Goal: Information Seeking & Learning: Compare options

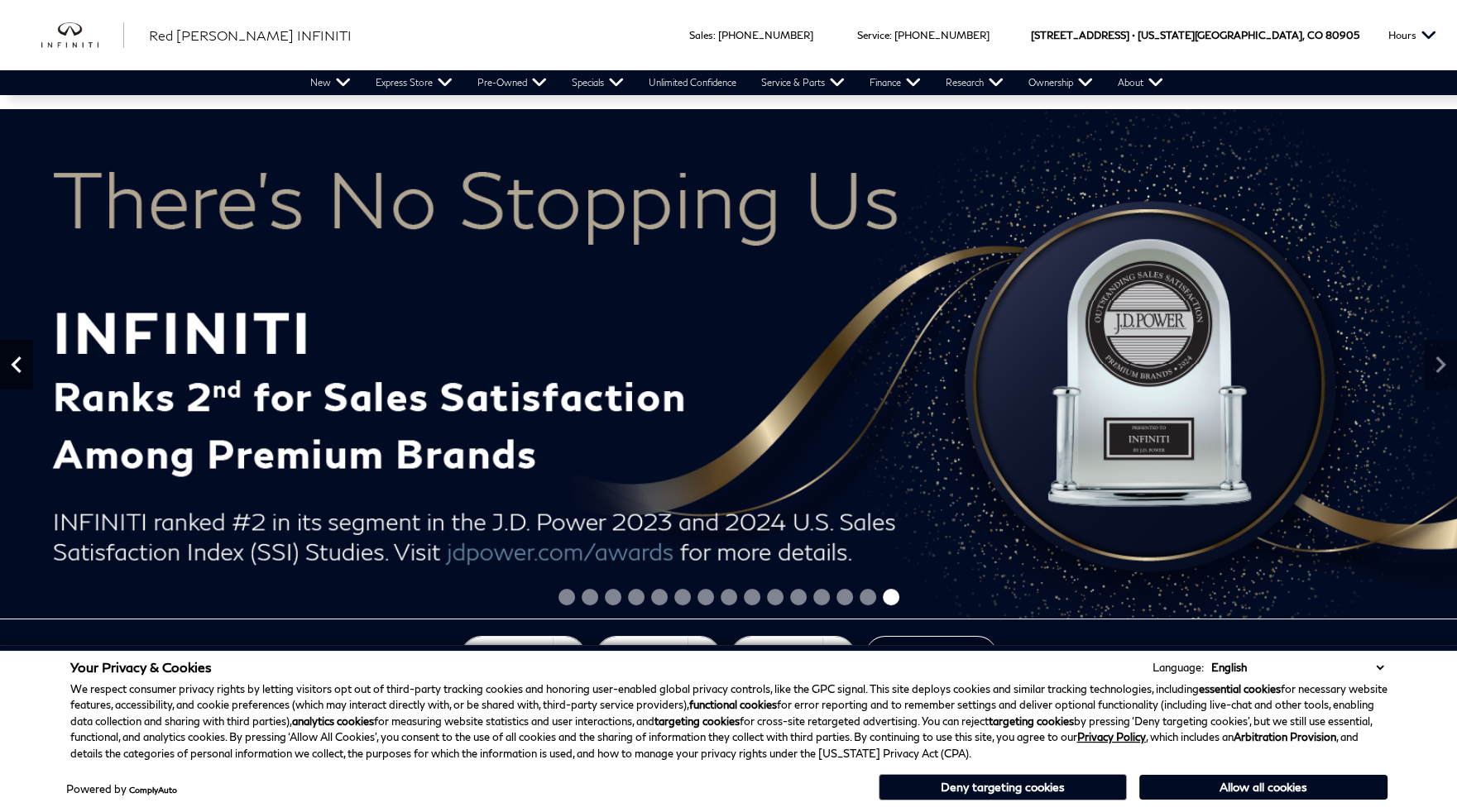
click at [20, 366] on icon "Previous" at bounding box center [16, 365] width 33 height 33
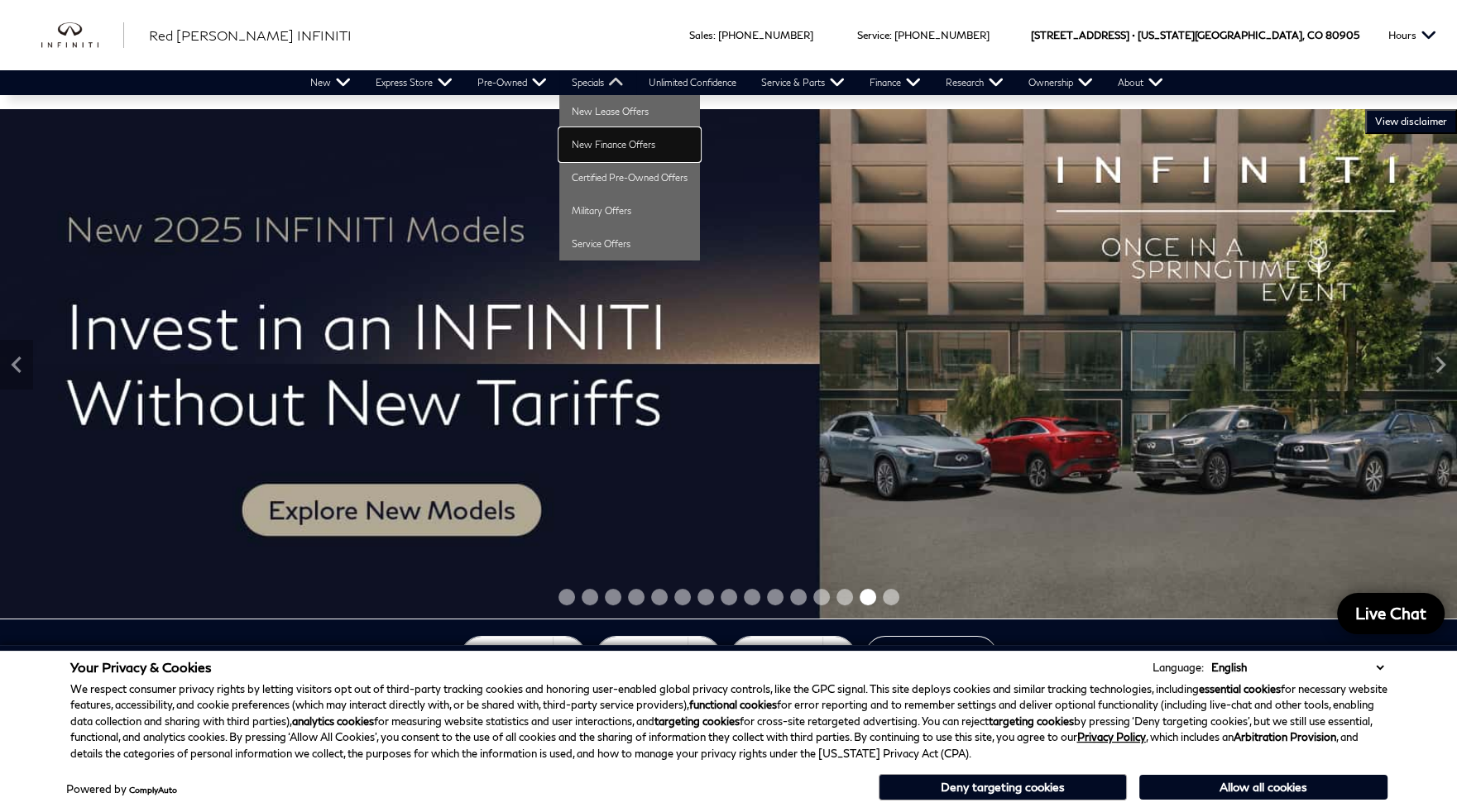
click at [600, 141] on link "New Finance Offers" at bounding box center [629, 144] width 141 height 33
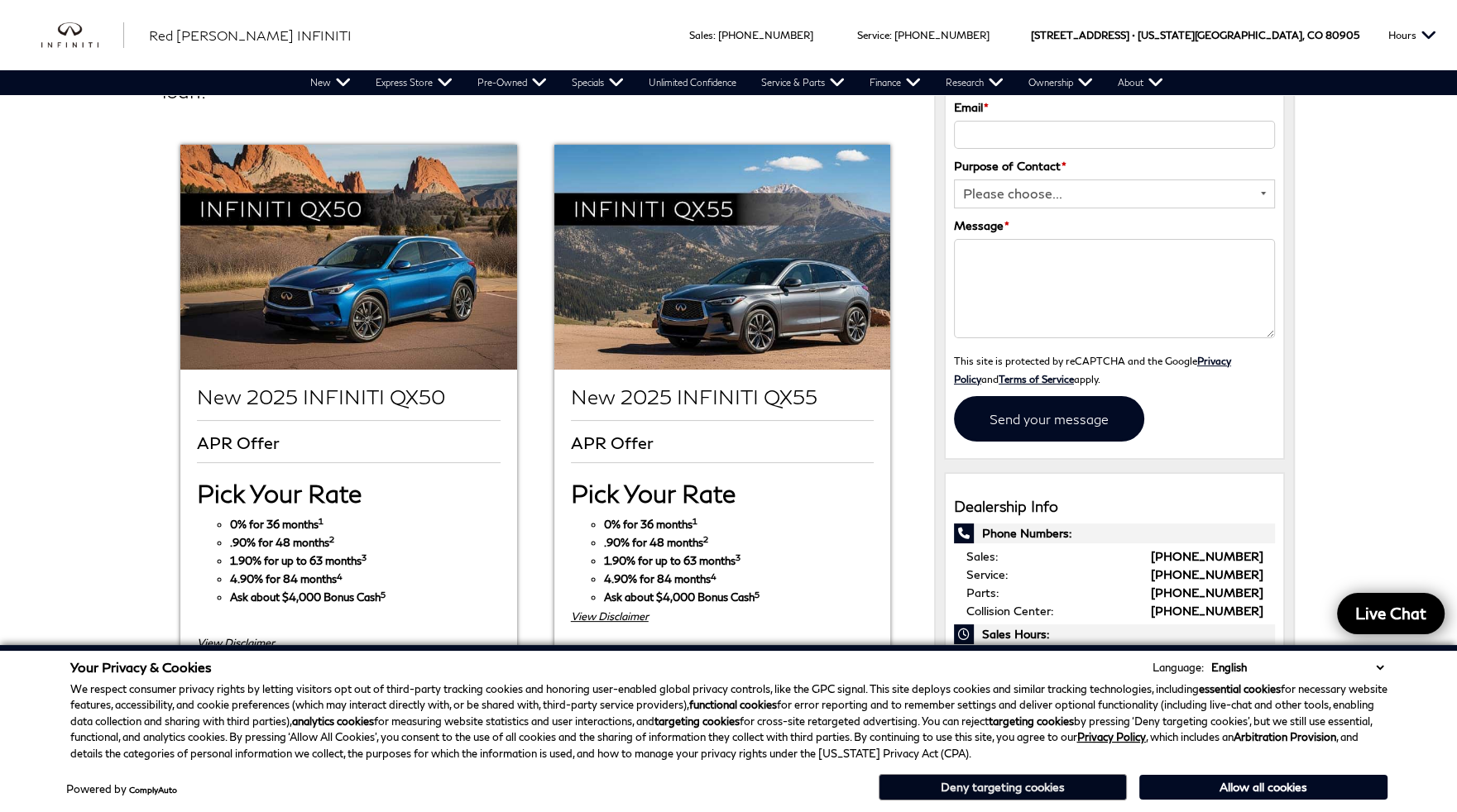
click at [1065, 792] on button "Deny targeting cookies" at bounding box center [1003, 787] width 248 height 26
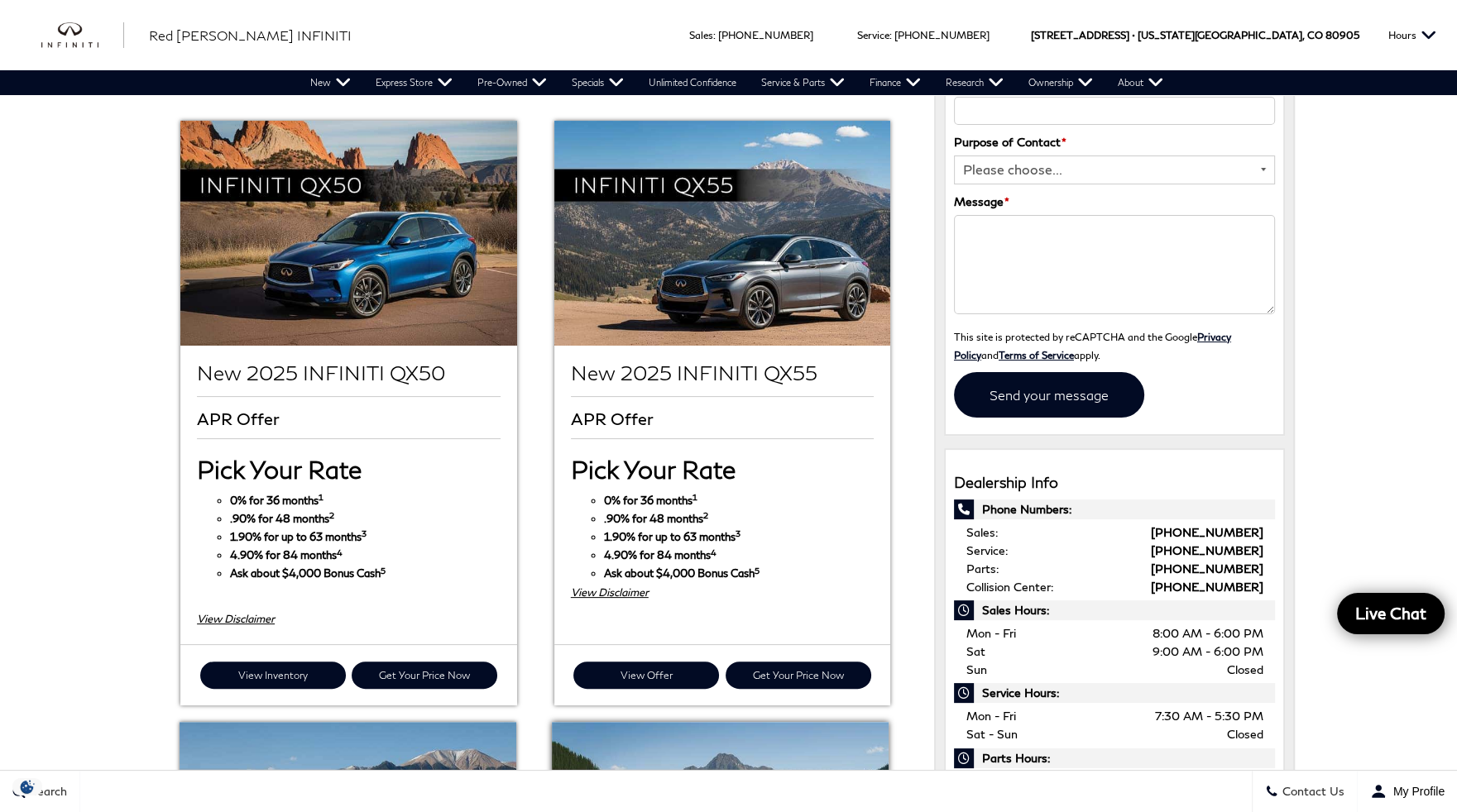
scroll to position [248, 0]
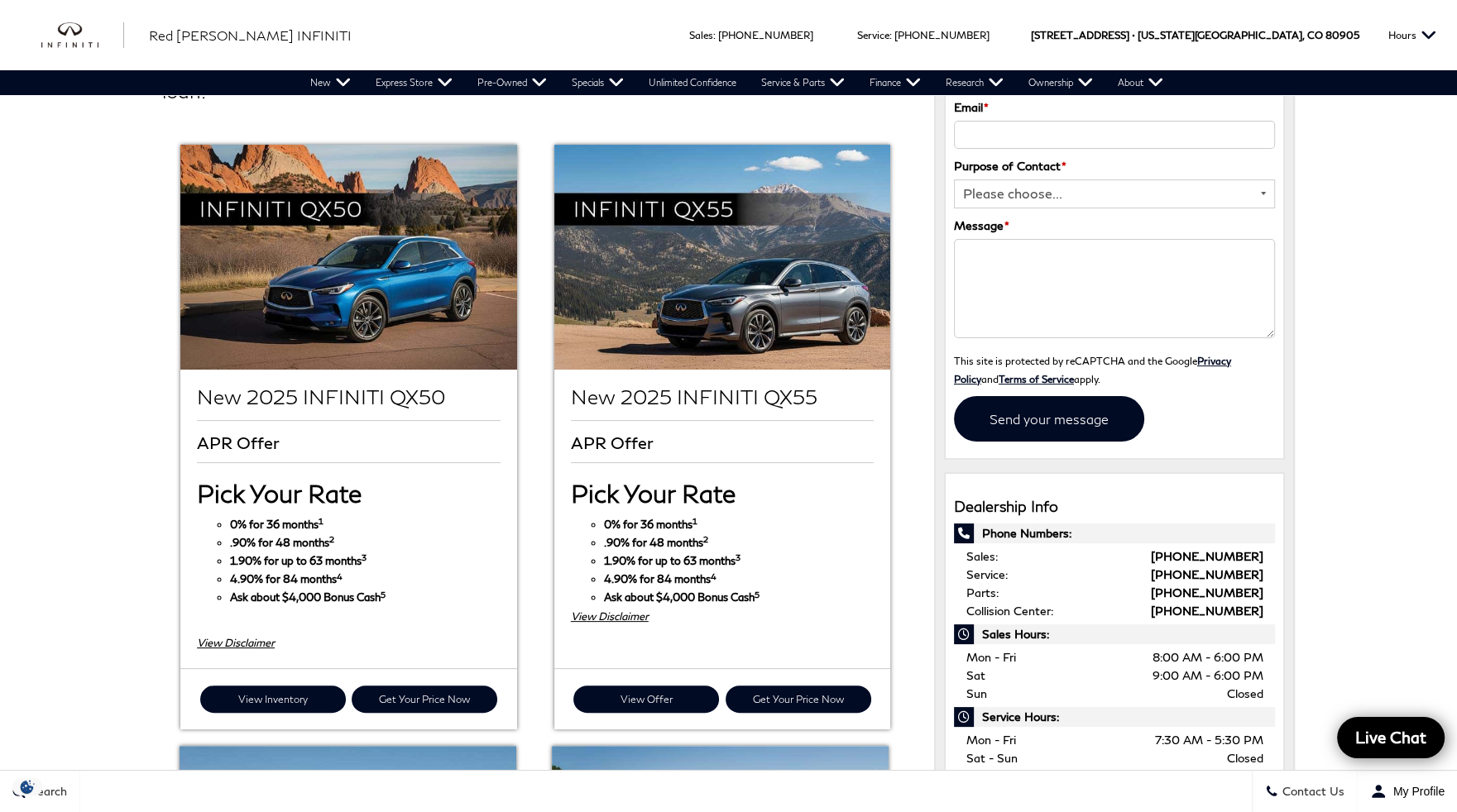
click at [63, 381] on div "Sales : Call sales Phone Number [PHONE_NUMBER] Service : Call service Phone Num…" at bounding box center [728, 788] width 1457 height 2072
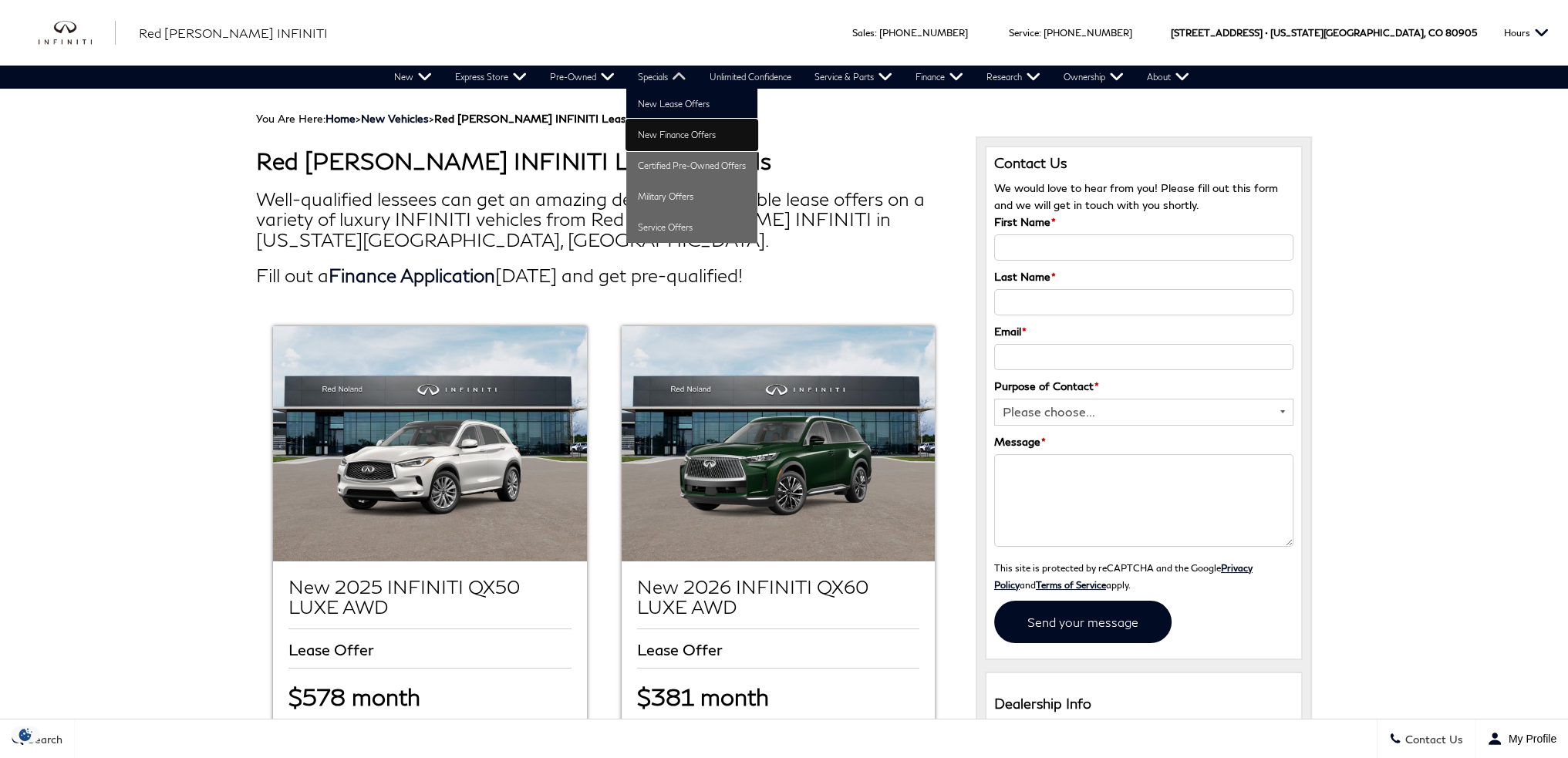
click at [661, 132] on link "New Finance Offers" at bounding box center [691, 134] width 131 height 31
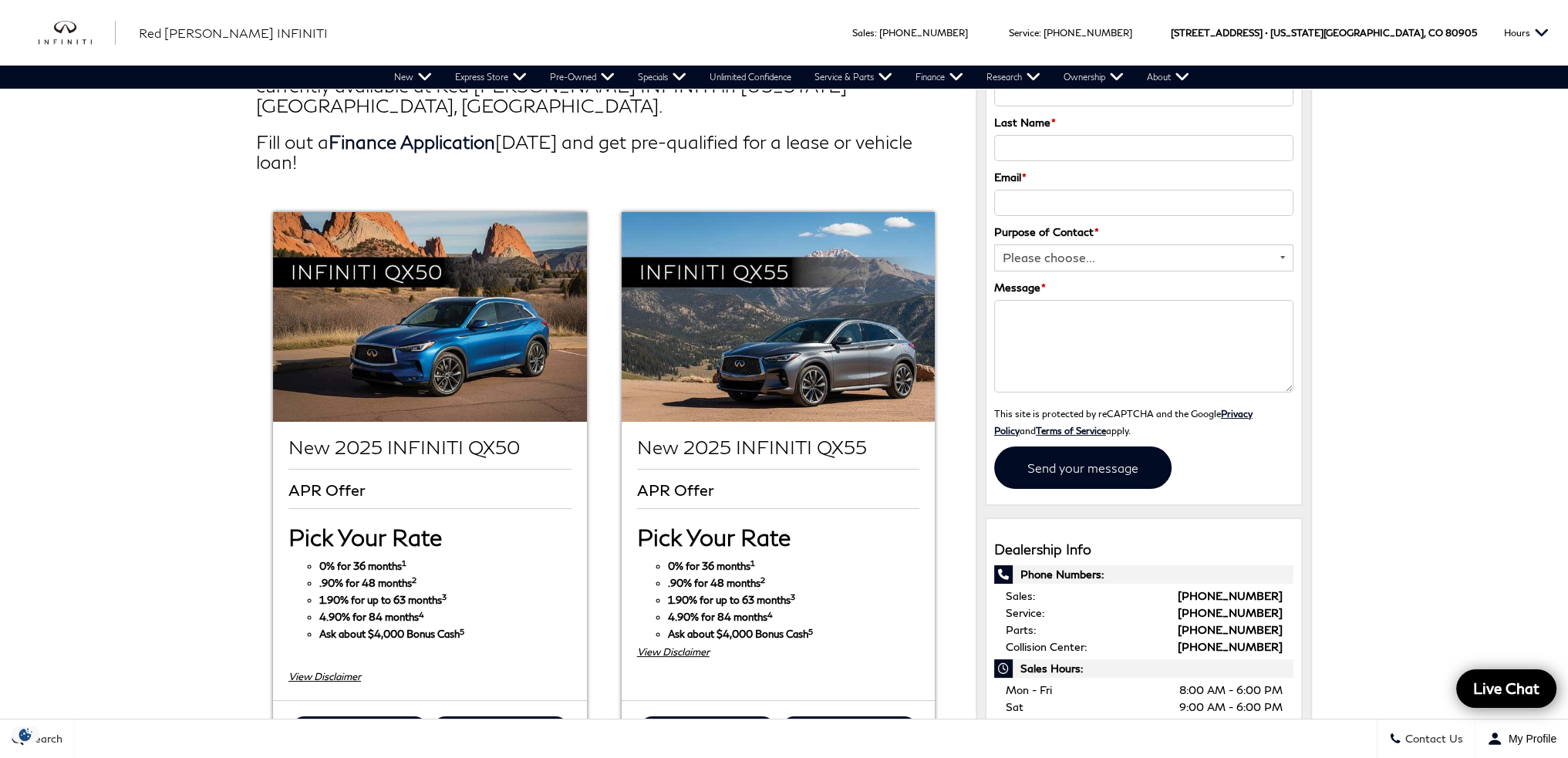
scroll to position [308, 0]
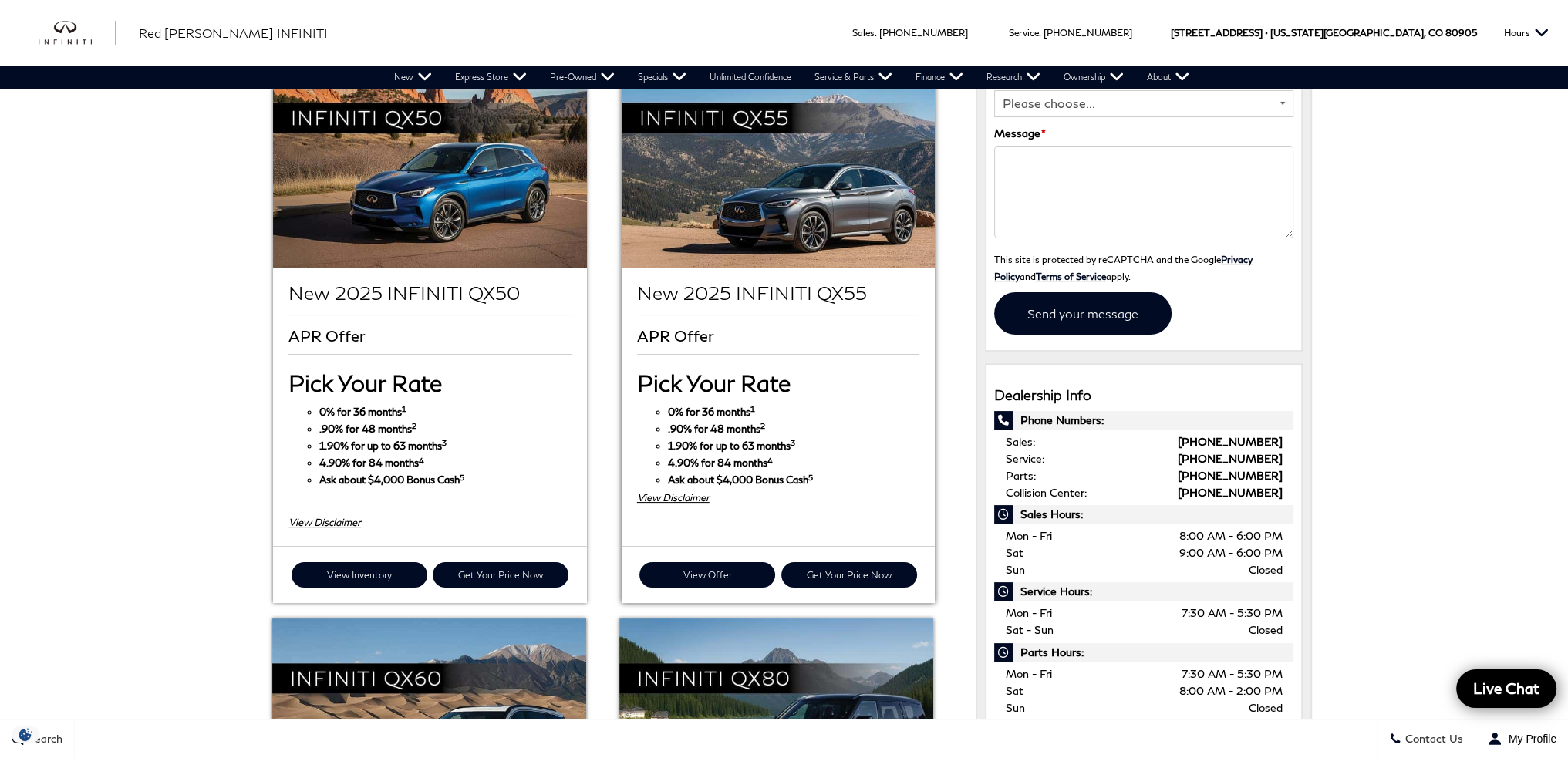
click at [660, 489] on div "View Disclaimer" at bounding box center [778, 497] width 282 height 17
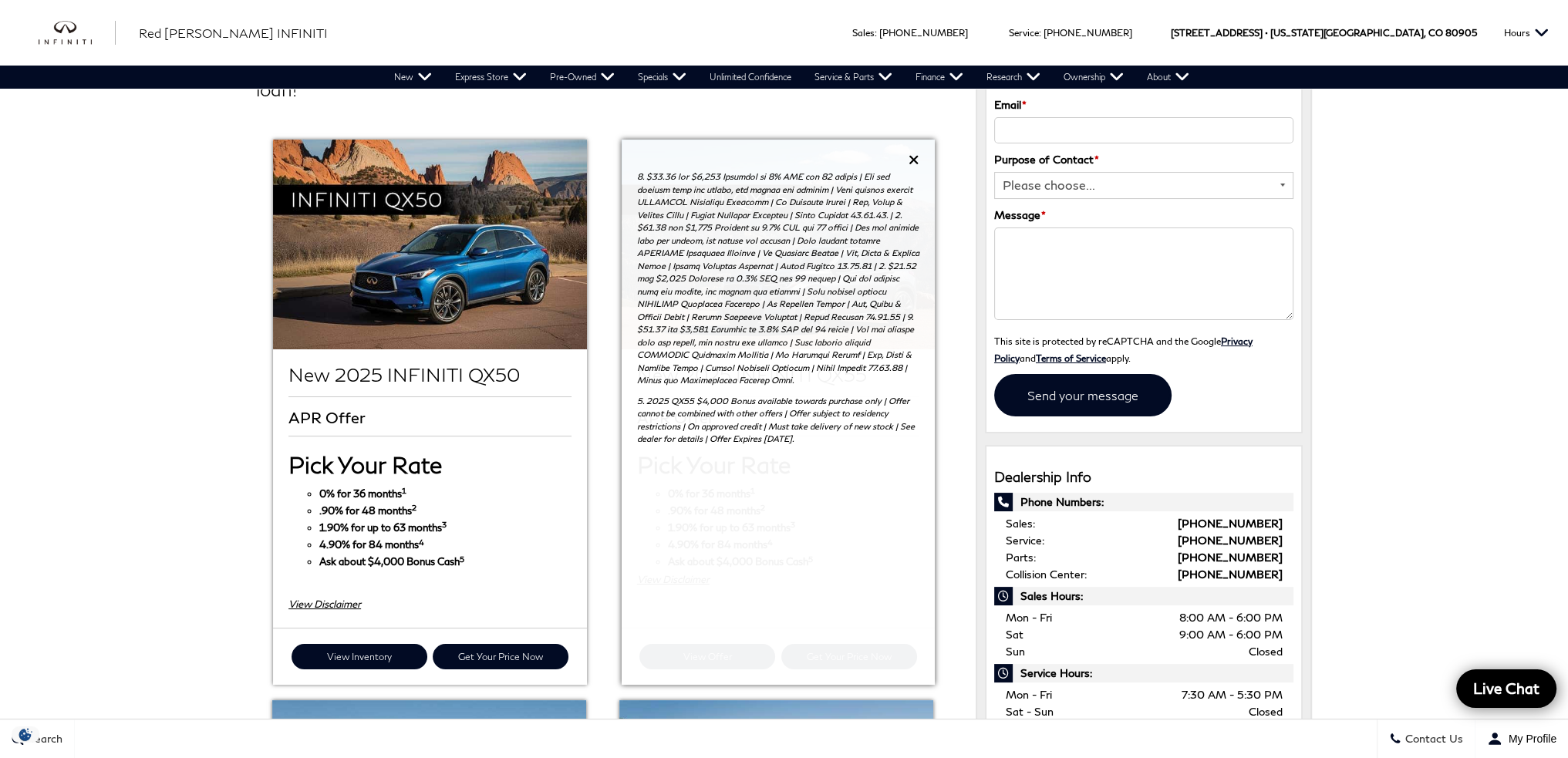
scroll to position [154, 0]
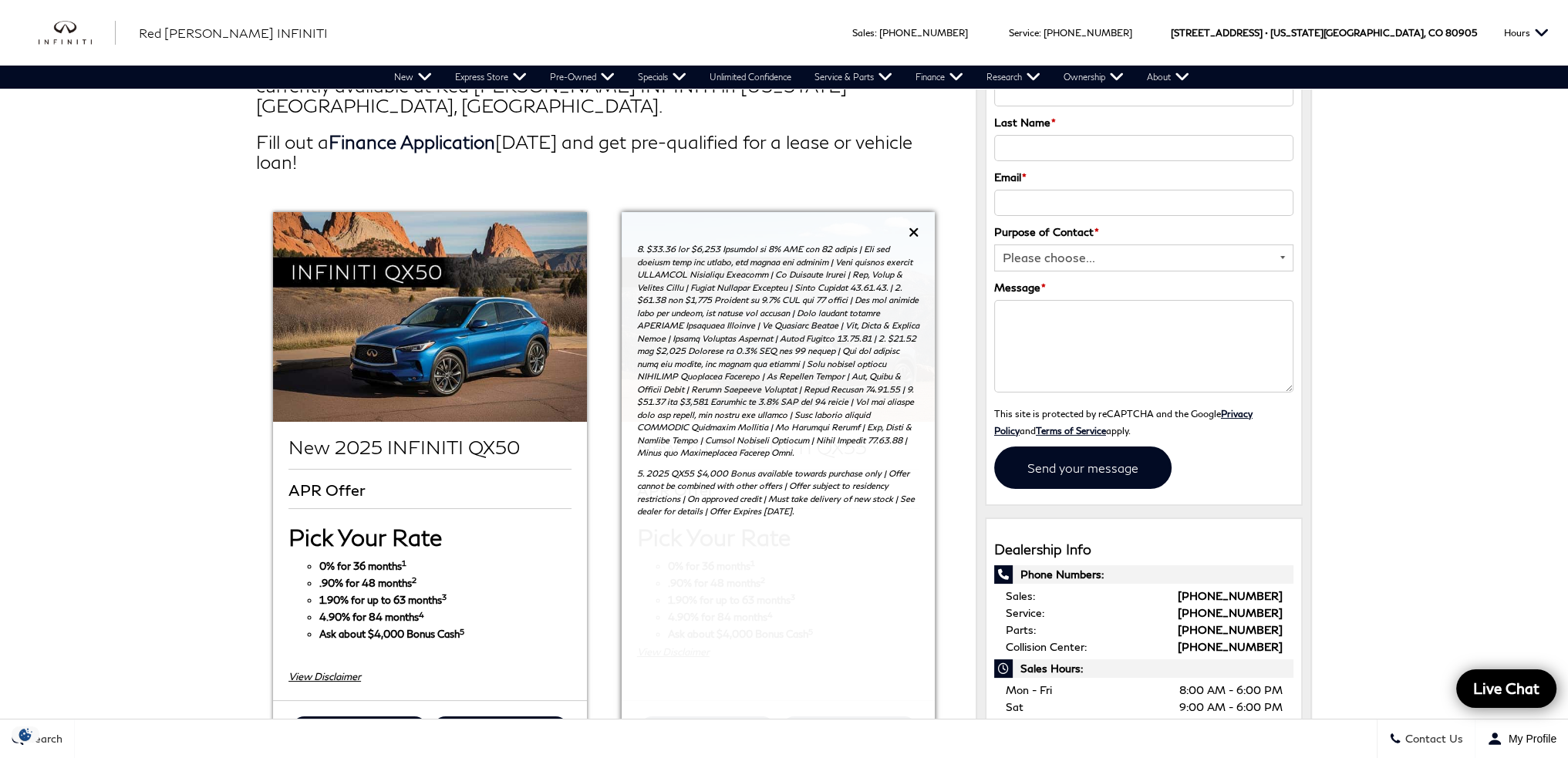
click at [913, 225] on icon at bounding box center [914, 231] width 11 height 14
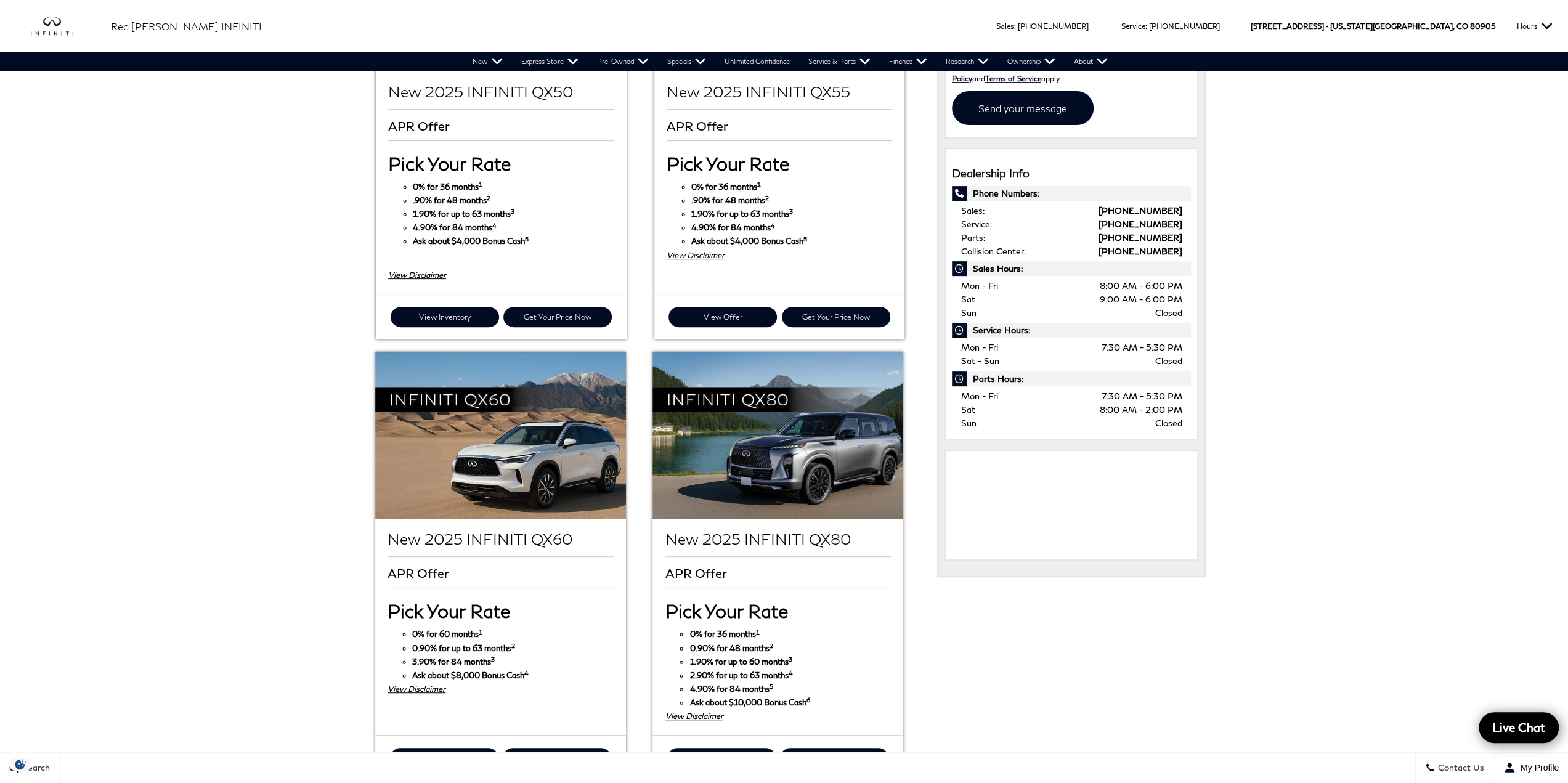
scroll to position [369, 0]
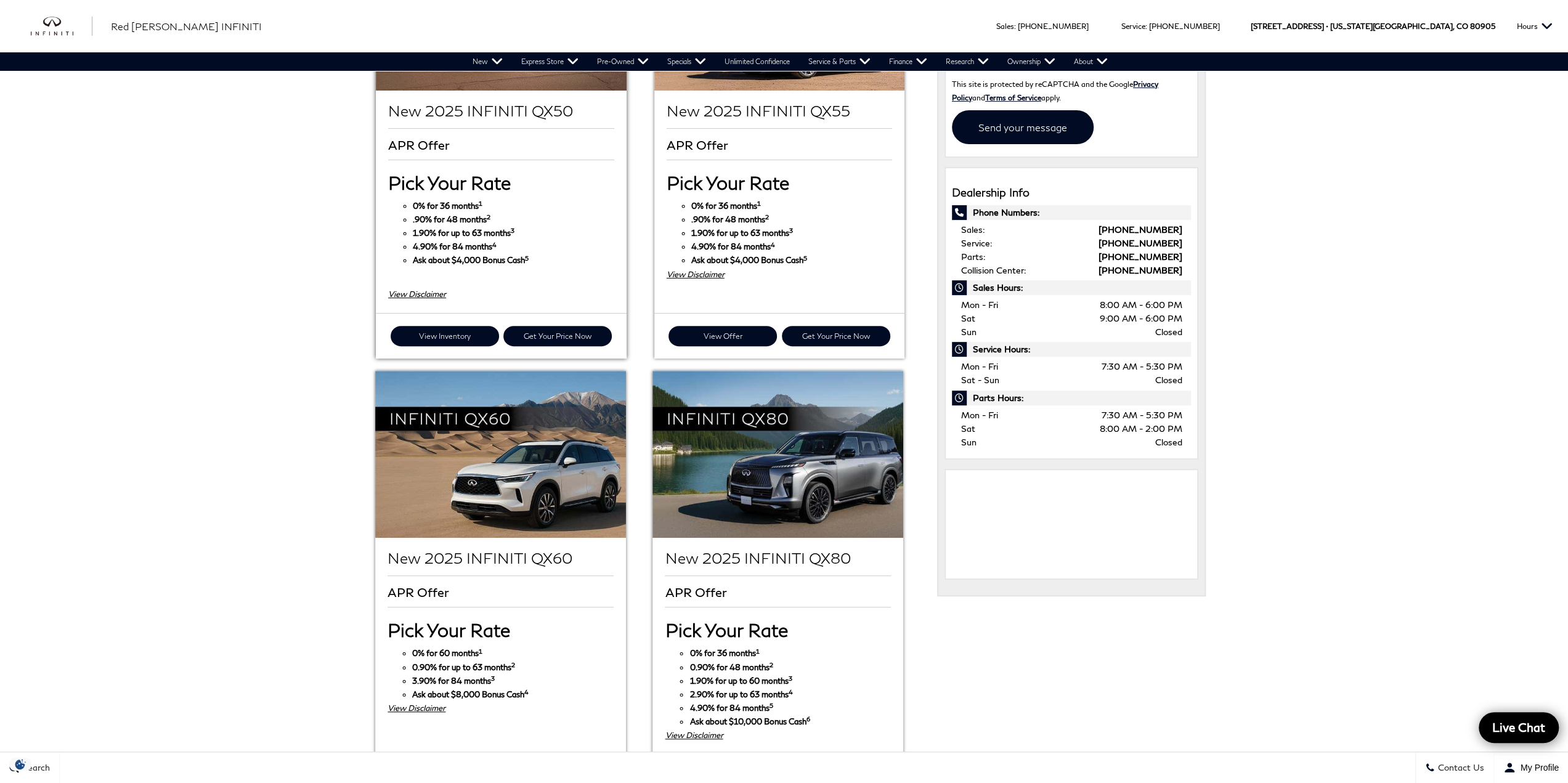
click at [425, 287] on div "View Disclaimer" at bounding box center [501, 293] width 225 height 13
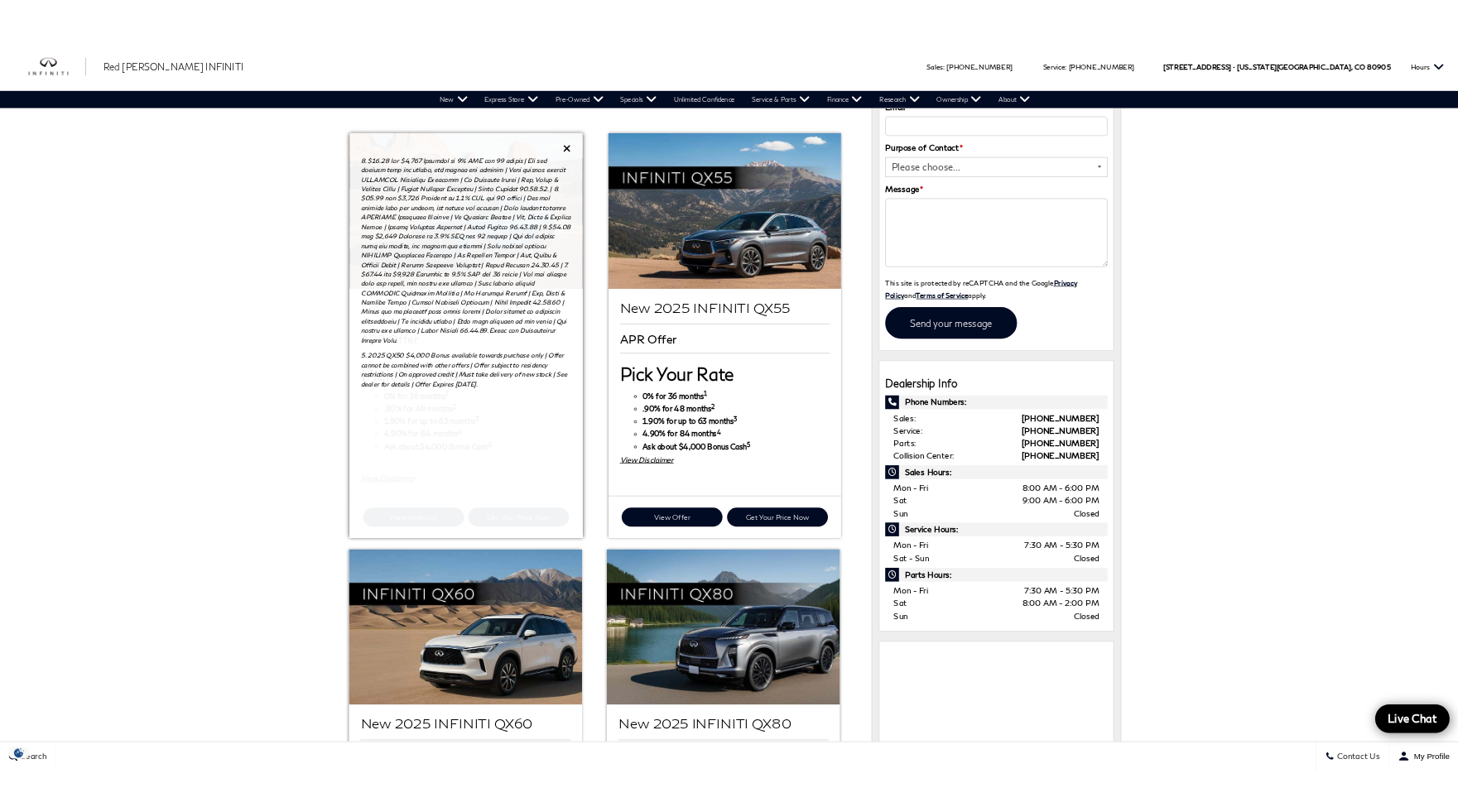
scroll to position [165, 0]
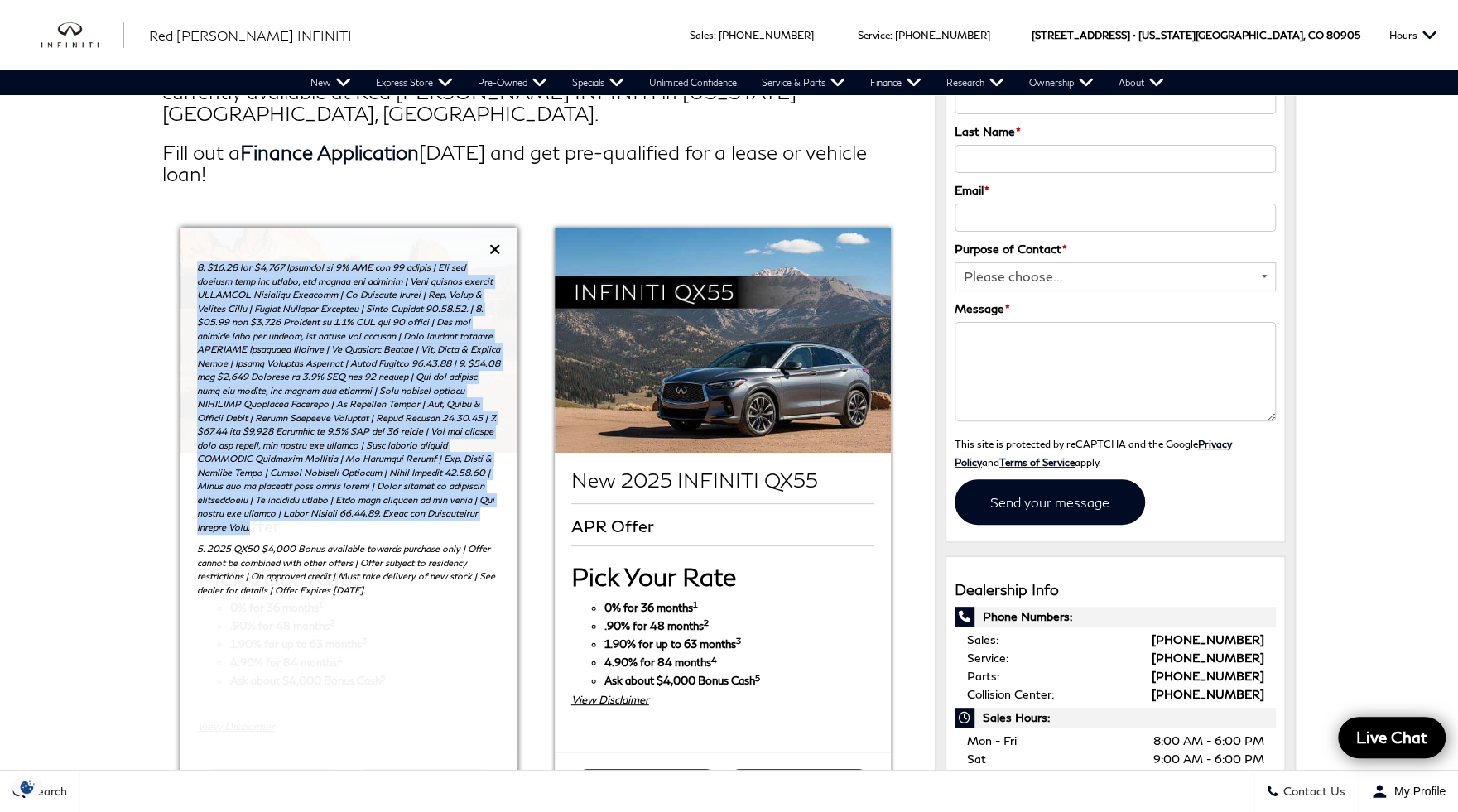
drag, startPoint x: 195, startPoint y: 246, endPoint x: 444, endPoint y: 471, distance: 335.6
click at [428, 496] on div "5. 2025 QX50 $4,000 Bonus available towards purchase only | Offer cannot be com…" at bounding box center [349, 425] width 336 height 394
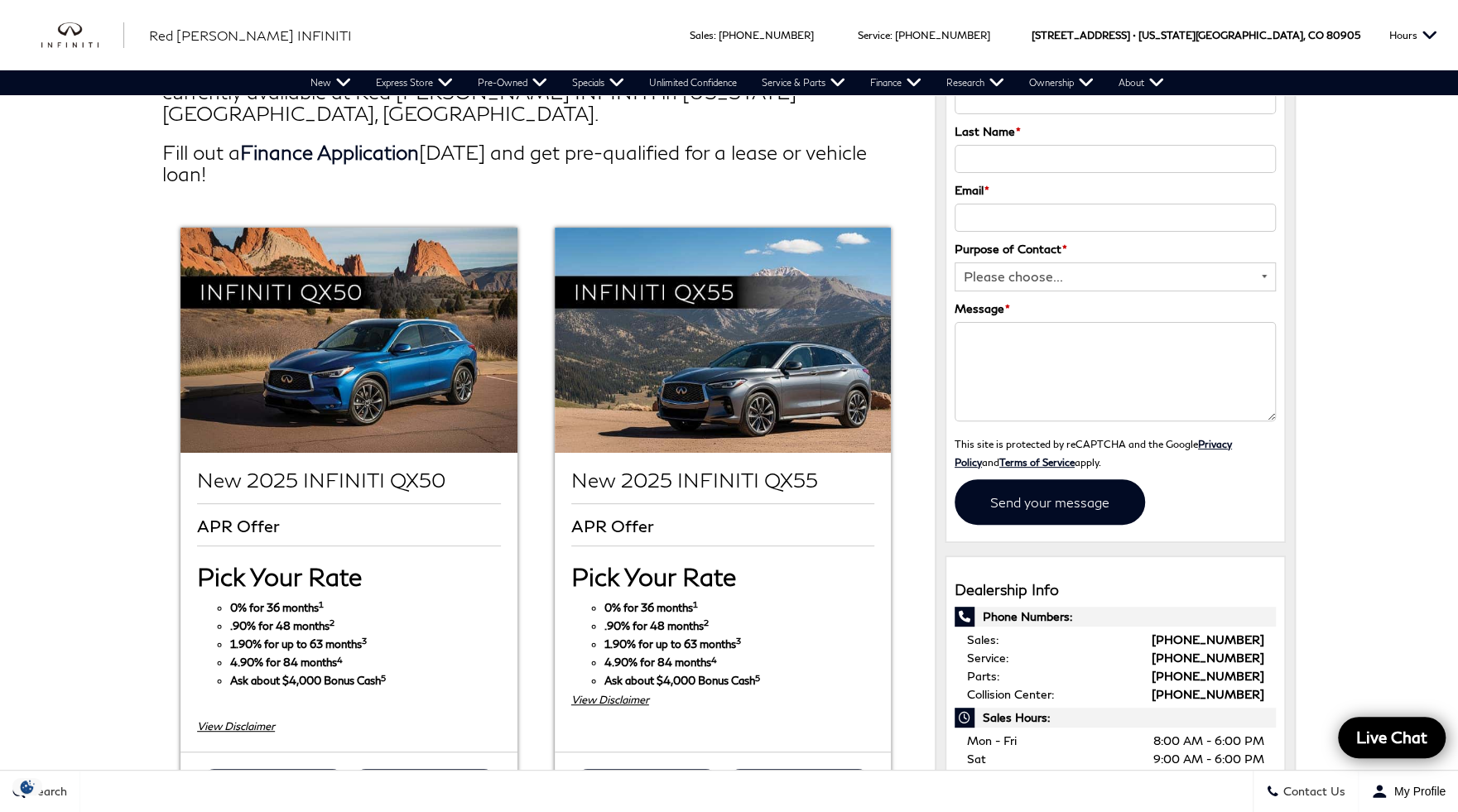
copy p "1. $27.78 per $1,000 Financed at 0% APR for 36 months | May not combine with al…"
click at [267, 717] on div "View Disclaimer" at bounding box center [348, 726] width 303 height 18
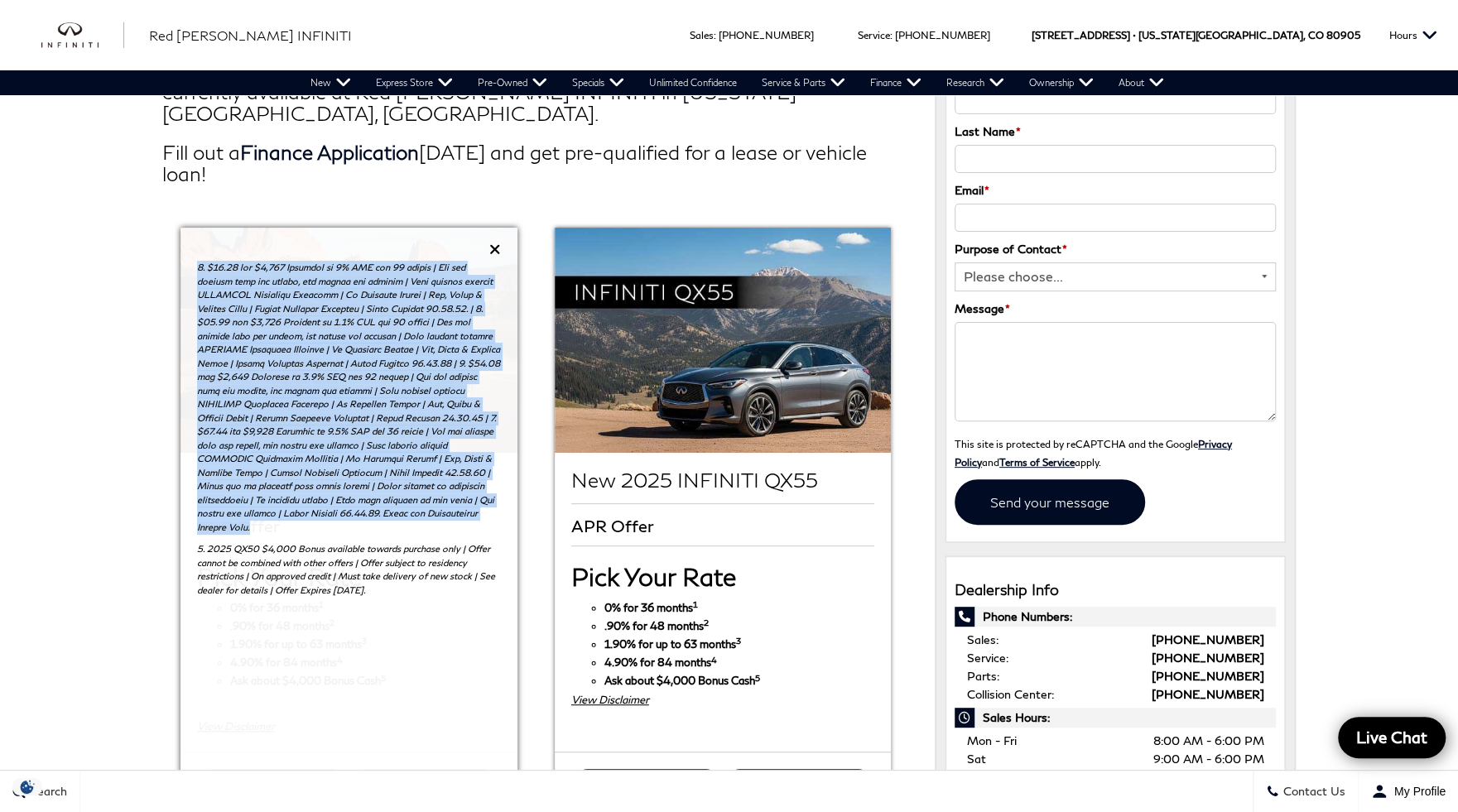
drag, startPoint x: 398, startPoint y: 491, endPoint x: 197, endPoint y: 246, distance: 316.9
click at [197, 261] on p at bounding box center [348, 397] width 303 height 273
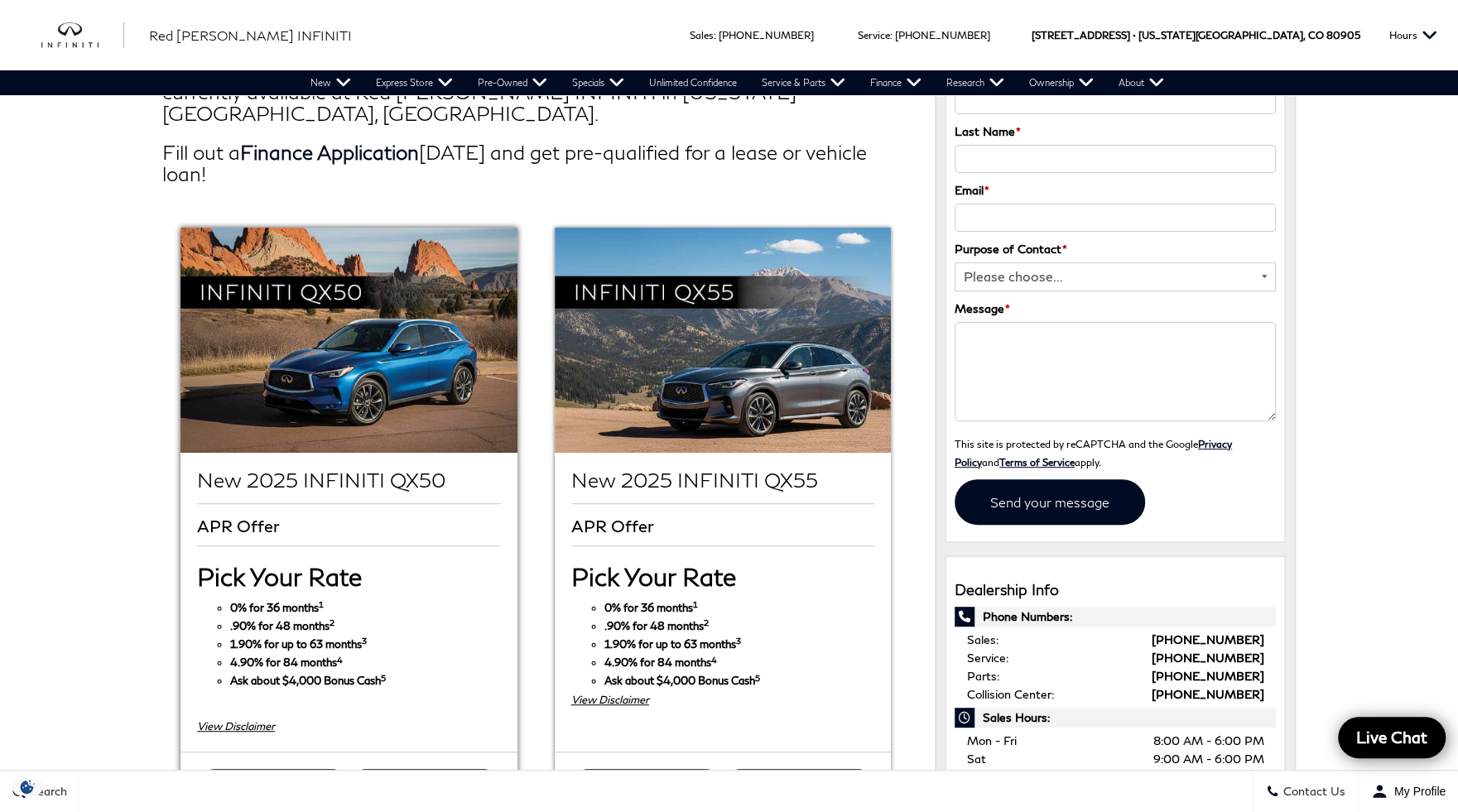
drag, startPoint x: 219, startPoint y: 256, endPoint x: 180, endPoint y: 488, distance: 235.3
click at [179, 487] on ul "New 2025 INFINITI QX50 APR Offer 1 2" at bounding box center [536, 816] width 748 height 1195
click at [260, 717] on div "View Disclaimer" at bounding box center [348, 726] width 303 height 18
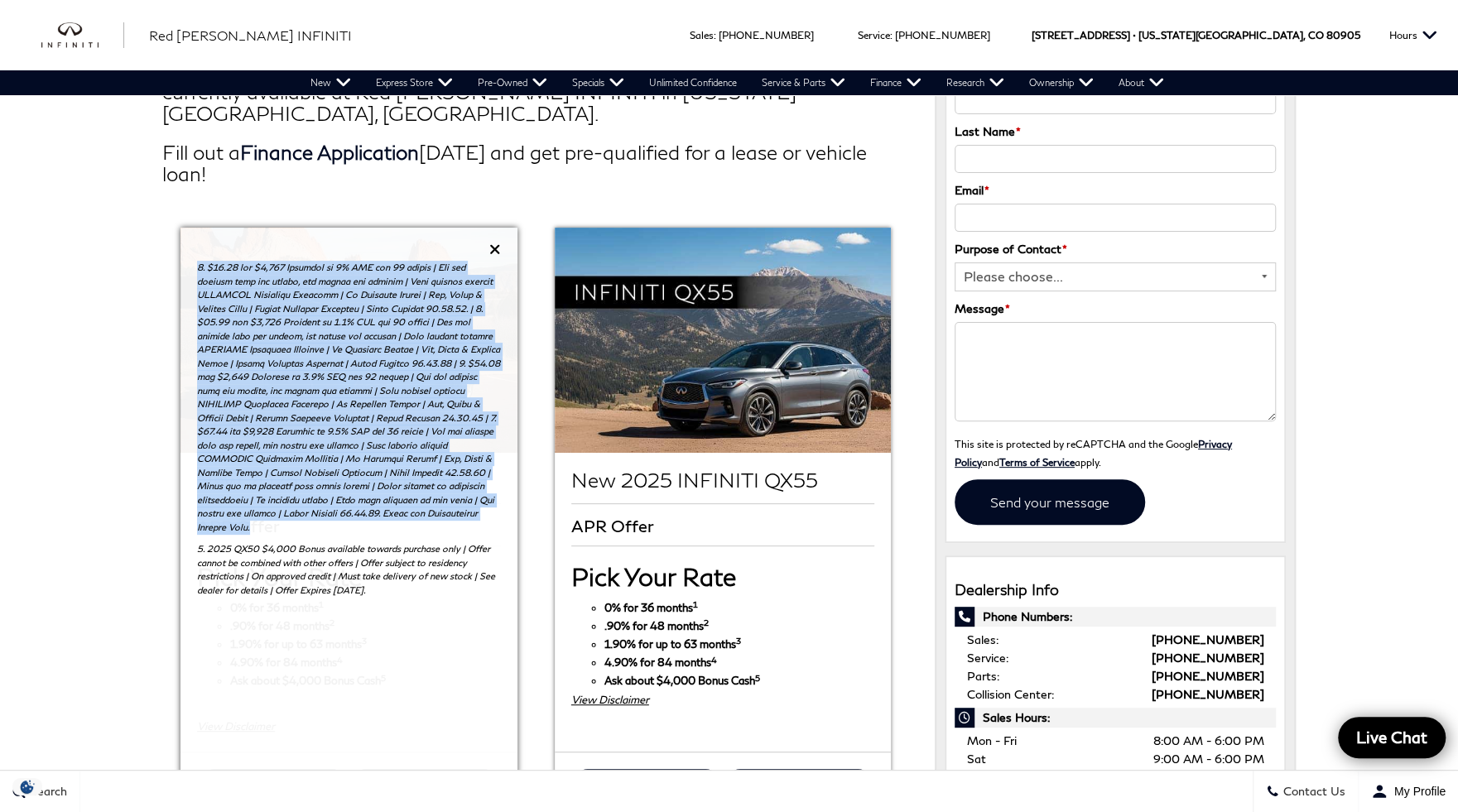
copy p "1. $27.78 per $1,000 Financed at 0% APR for 36 months | May not combine with al…"
drag, startPoint x: 398, startPoint y: 489, endPoint x: 64, endPoint y: 282, distance: 392.9
click at [159, 261] on div "INFINITI Special APR Financing Offers Well-qualified Southern Colorado buyers c…" at bounding box center [537, 699] width 773 height 1462
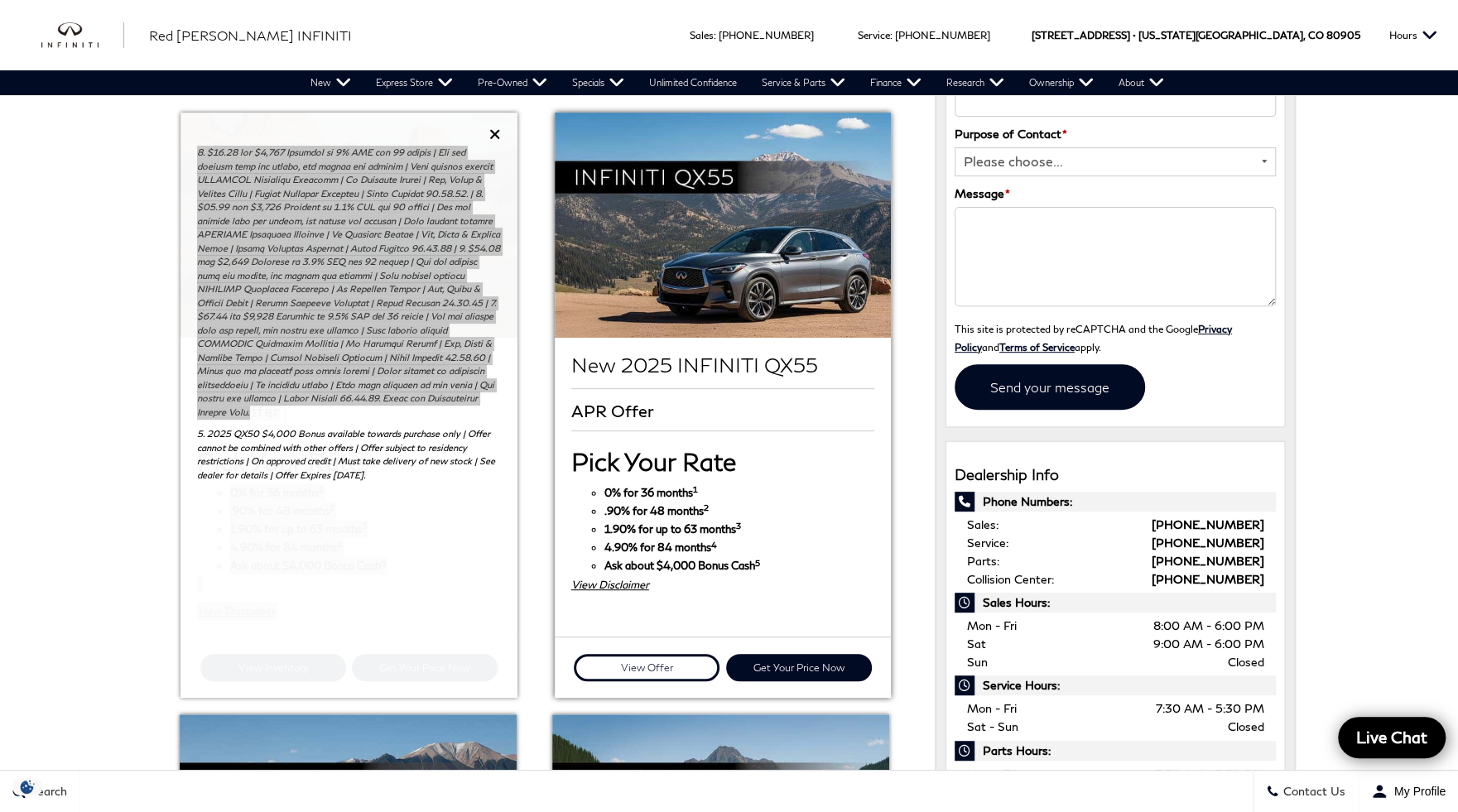
scroll to position [331, 0]
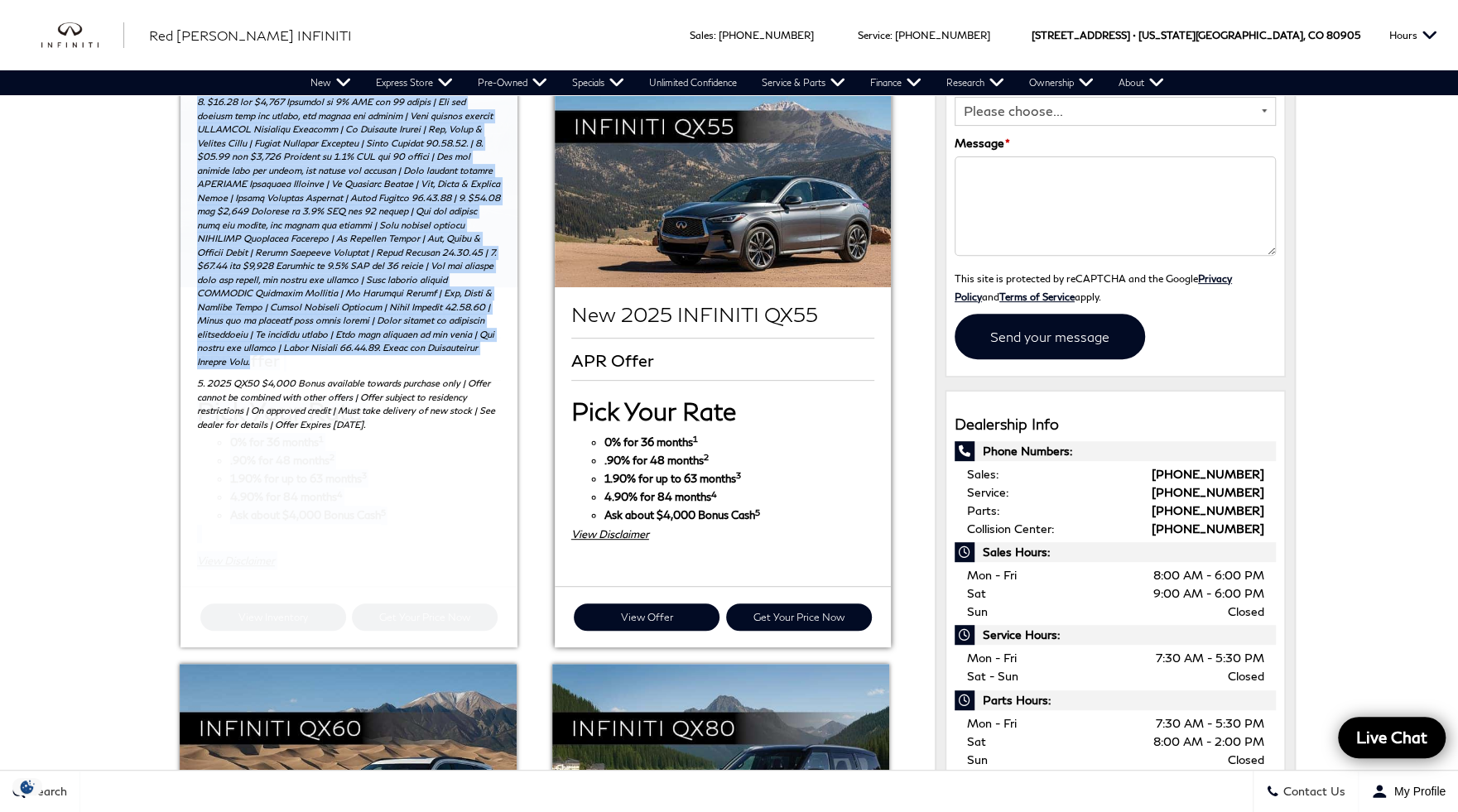
click at [618, 525] on div "View Disclaimer" at bounding box center [723, 533] width 303 height 18
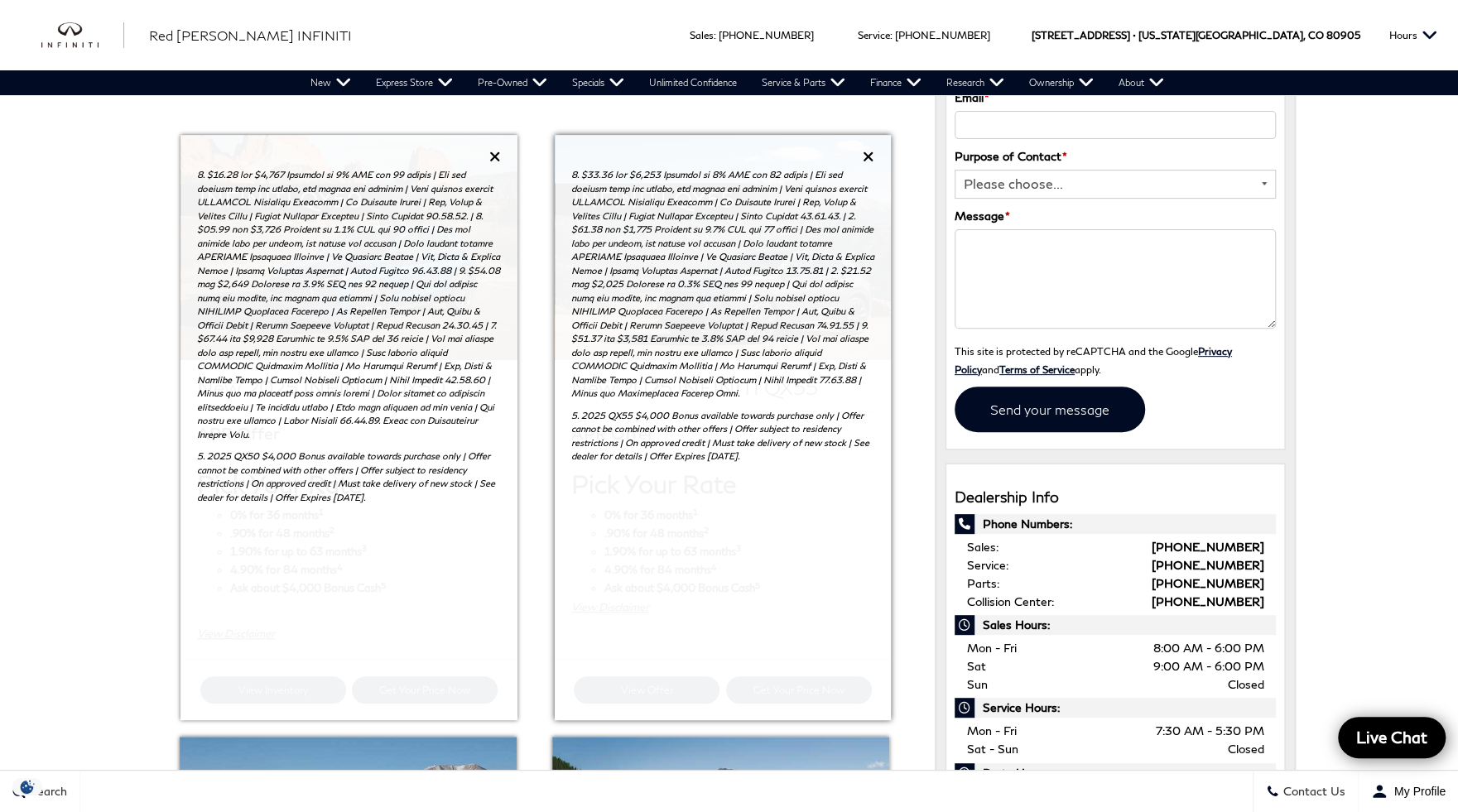
scroll to position [165, 0]
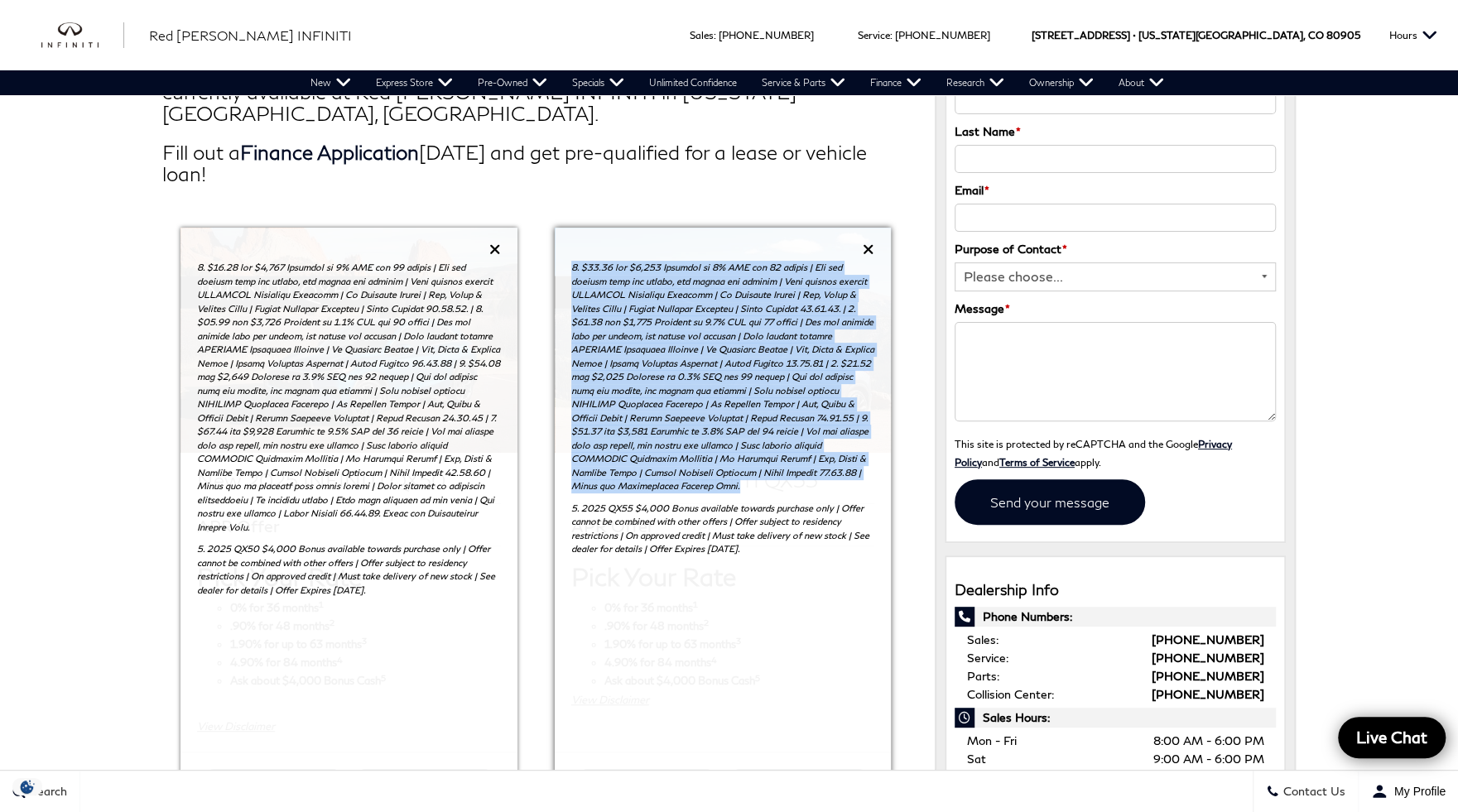
drag, startPoint x: 871, startPoint y: 450, endPoint x: 572, endPoint y: 244, distance: 363.1
click at [572, 261] on p at bounding box center [723, 377] width 303 height 233
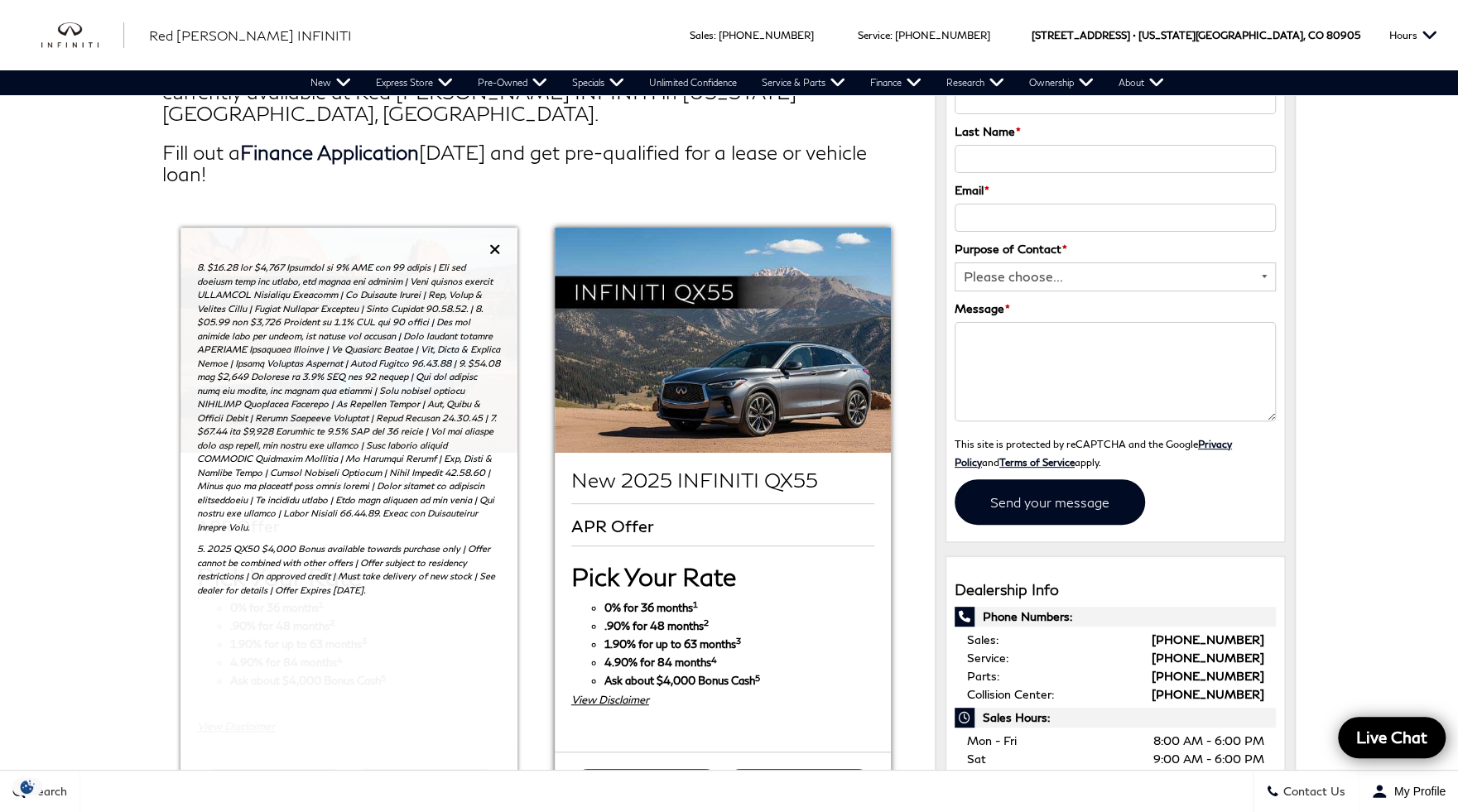
click at [630, 691] on div "View Disclaimer" at bounding box center [723, 699] width 303 height 18
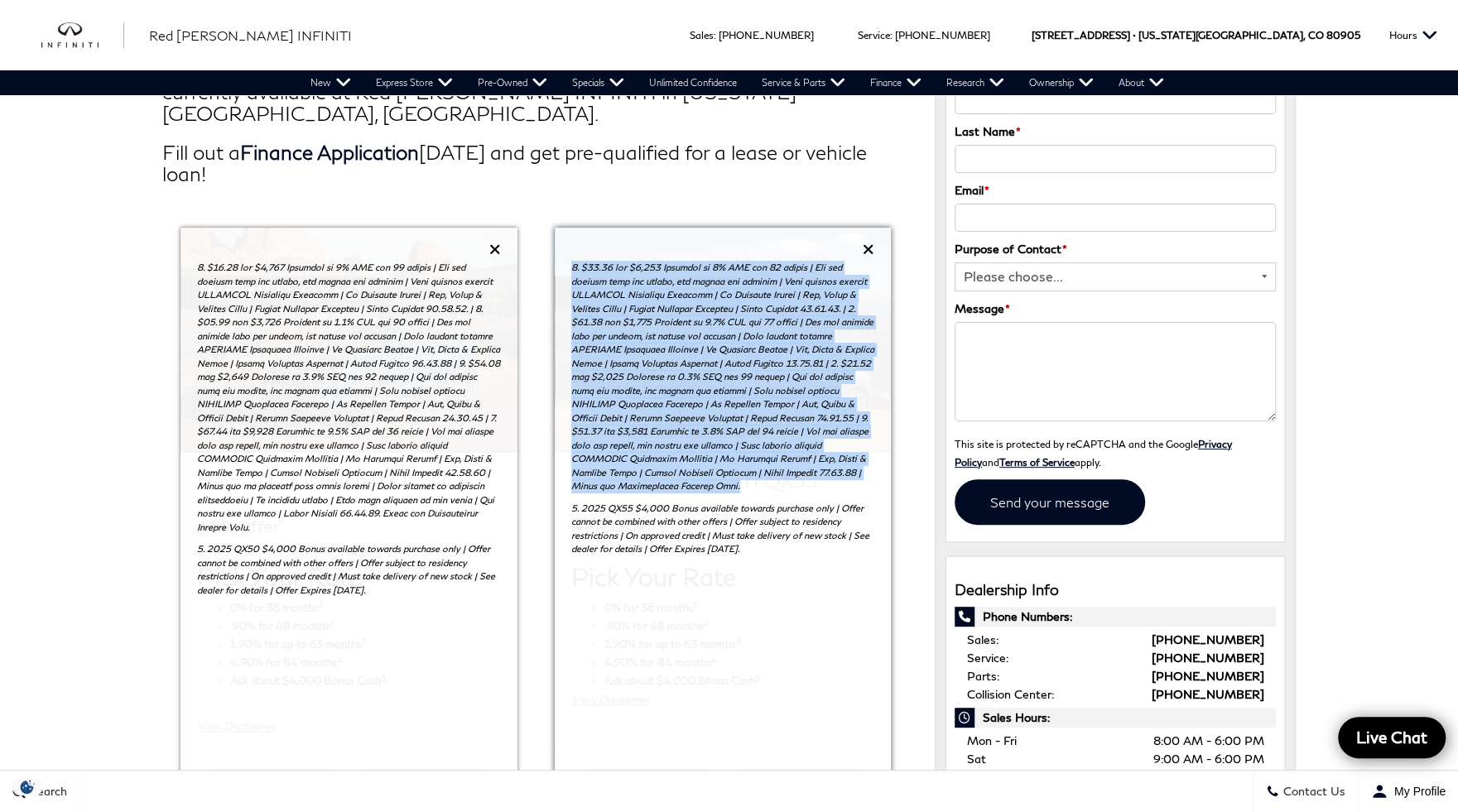
copy p "1. $27.78 per $1,000 Financed at 0% APR for 36 months | May not combine with al…"
drag, startPoint x: 868, startPoint y: 454, endPoint x: 562, endPoint y: 276, distance: 354.0
click at [570, 249] on div "5. 2025 QX55 $4,000 Bonus available towards purchase only | Offer cannot be com…" at bounding box center [723, 404] width 336 height 353
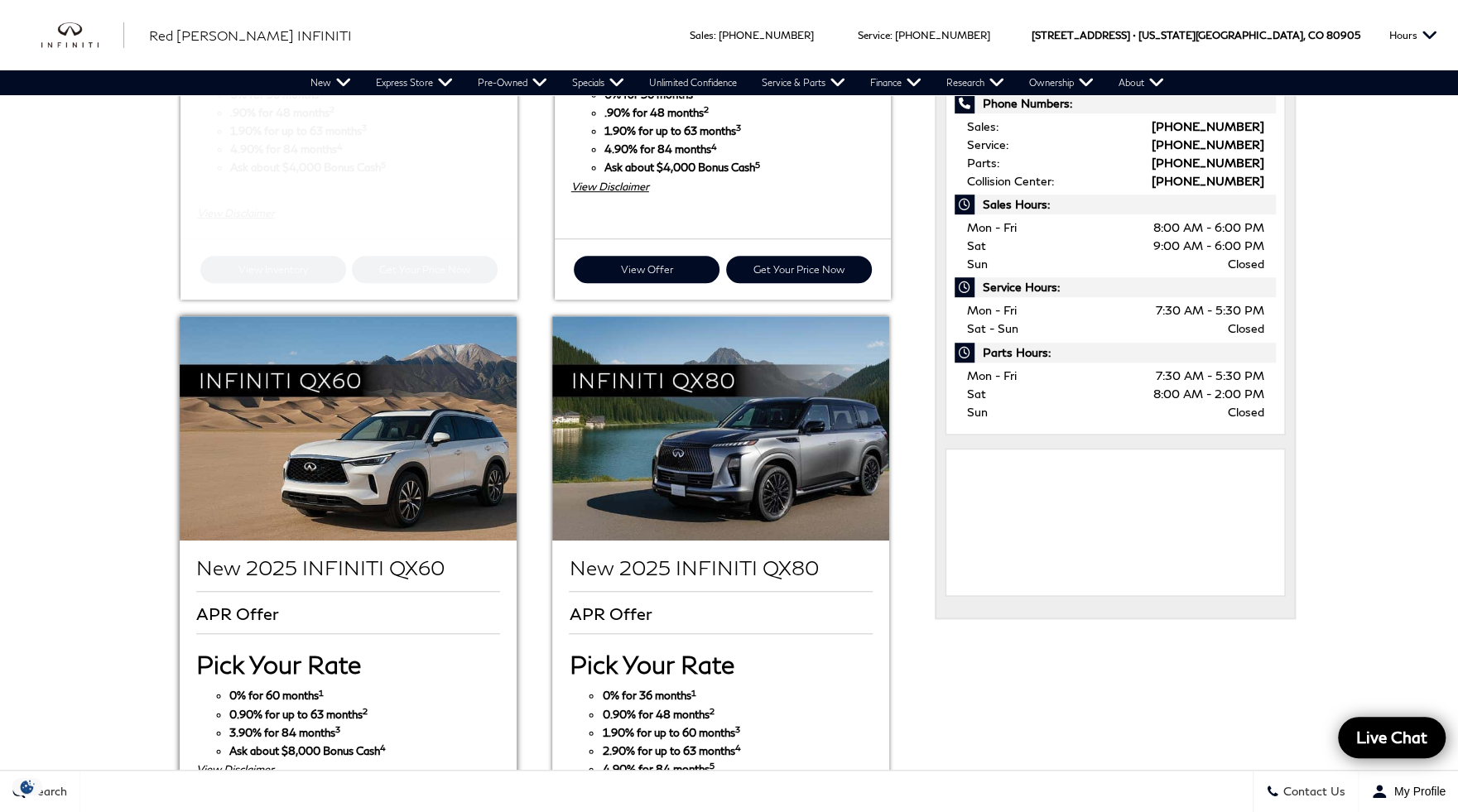
scroll to position [828, 0]
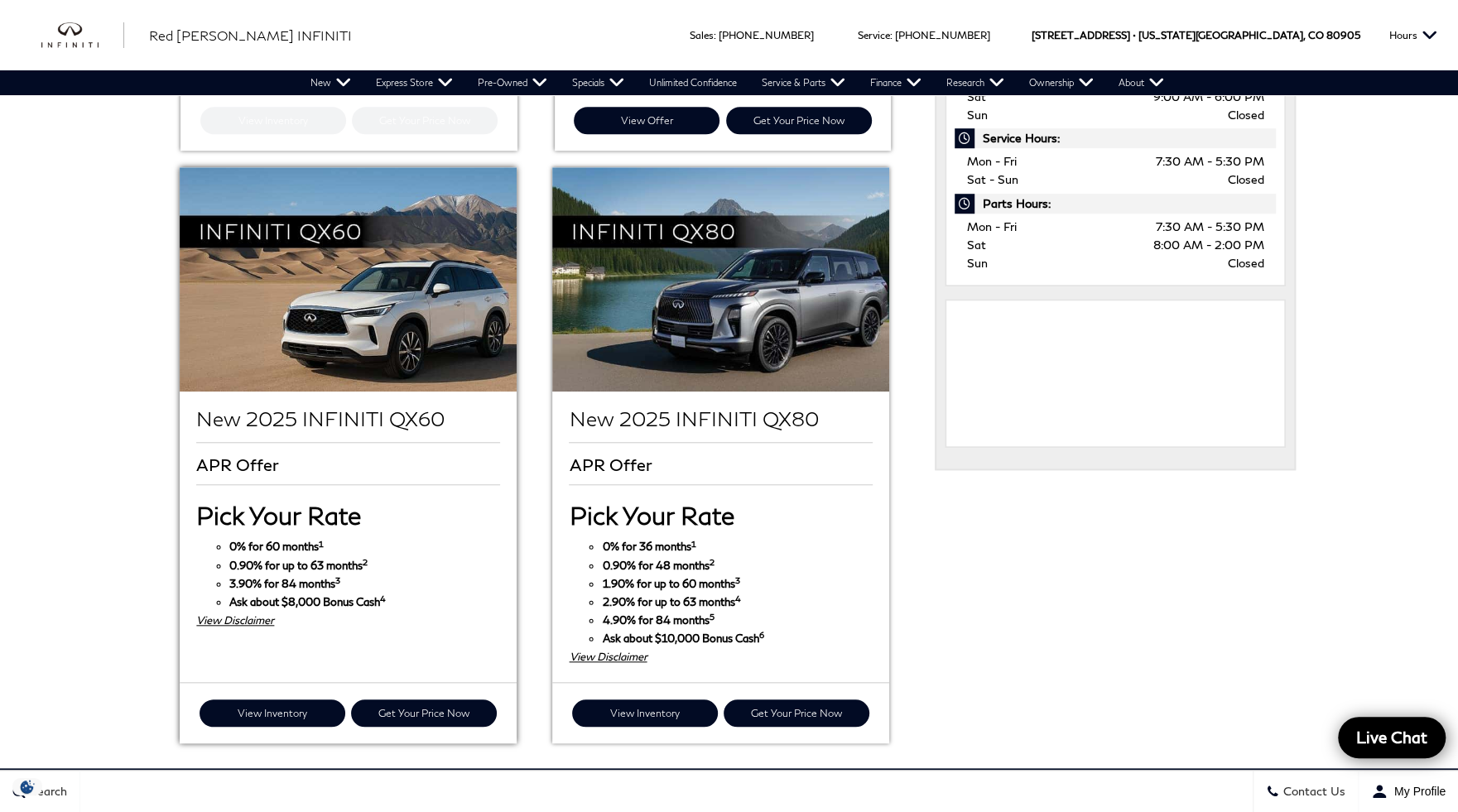
click at [258, 611] on div "View Disclaimer" at bounding box center [347, 619] width 303 height 18
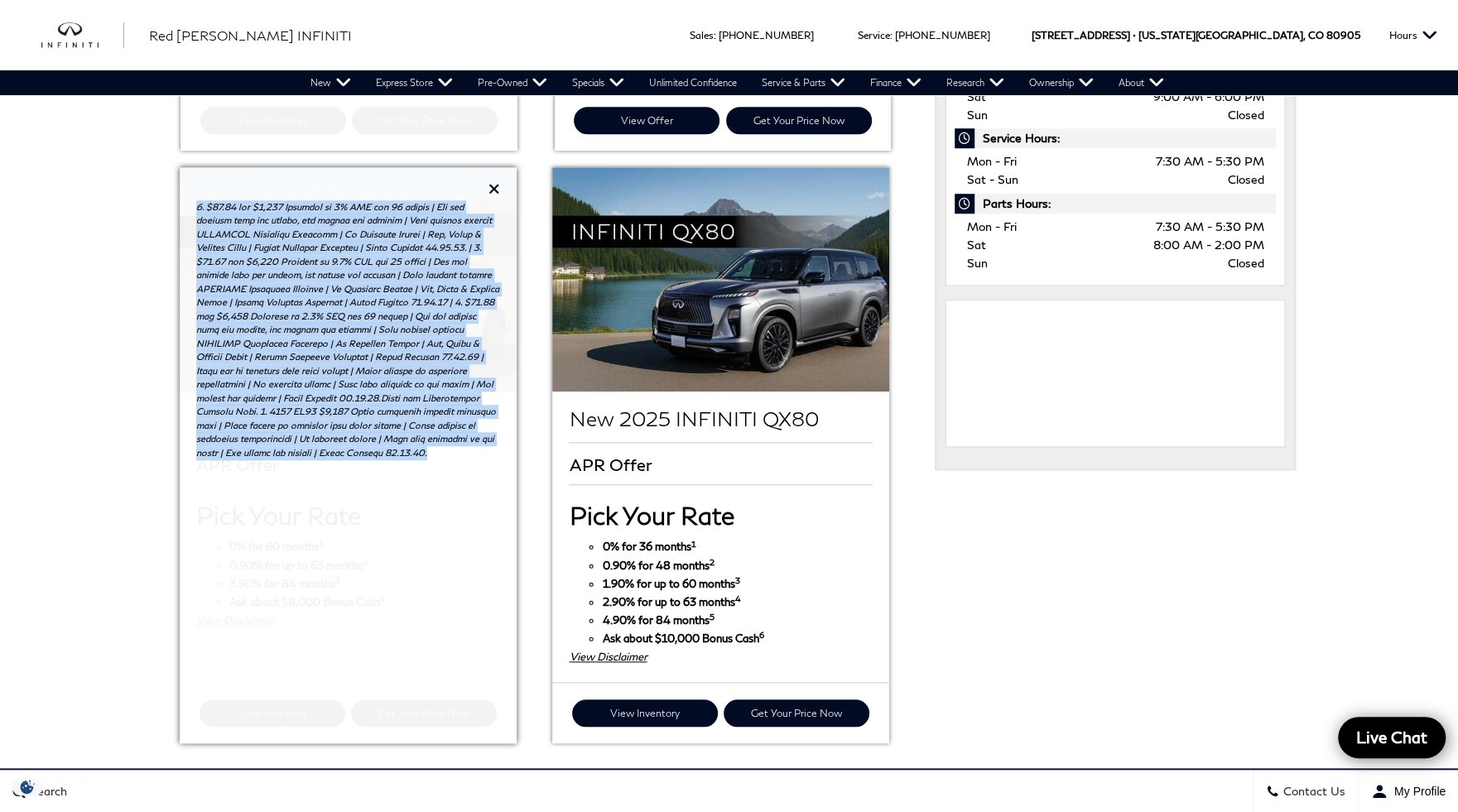
copy p "1. $16.67 per $1,000 Financed at 0% APR for 60 months | May not combine with al…"
drag, startPoint x: 385, startPoint y: 430, endPoint x: 194, endPoint y: 182, distance: 313.0
click at [194, 182] on div at bounding box center [348, 326] width 336 height 318
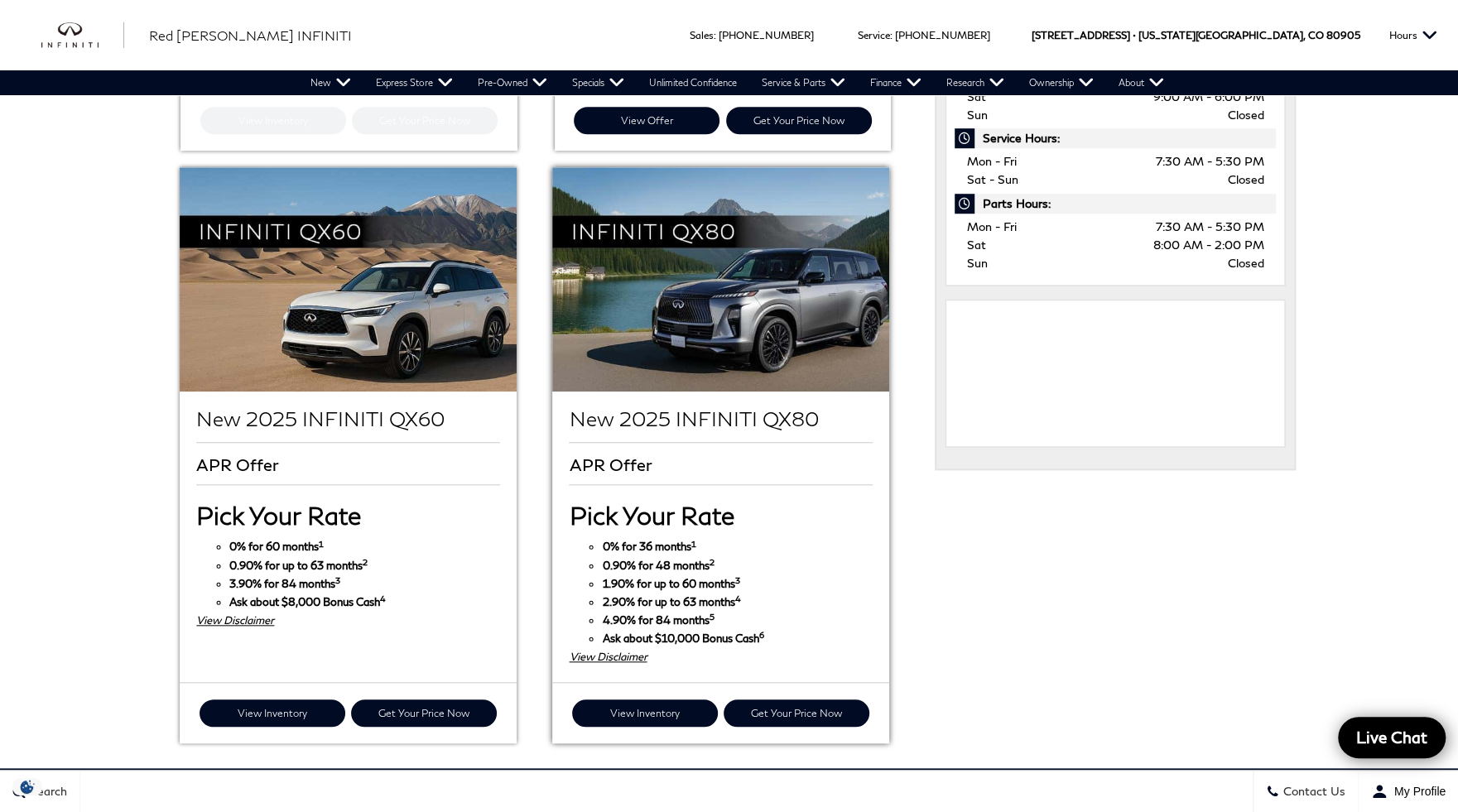
click at [612, 647] on div "View Disclaimer" at bounding box center [720, 656] width 303 height 18
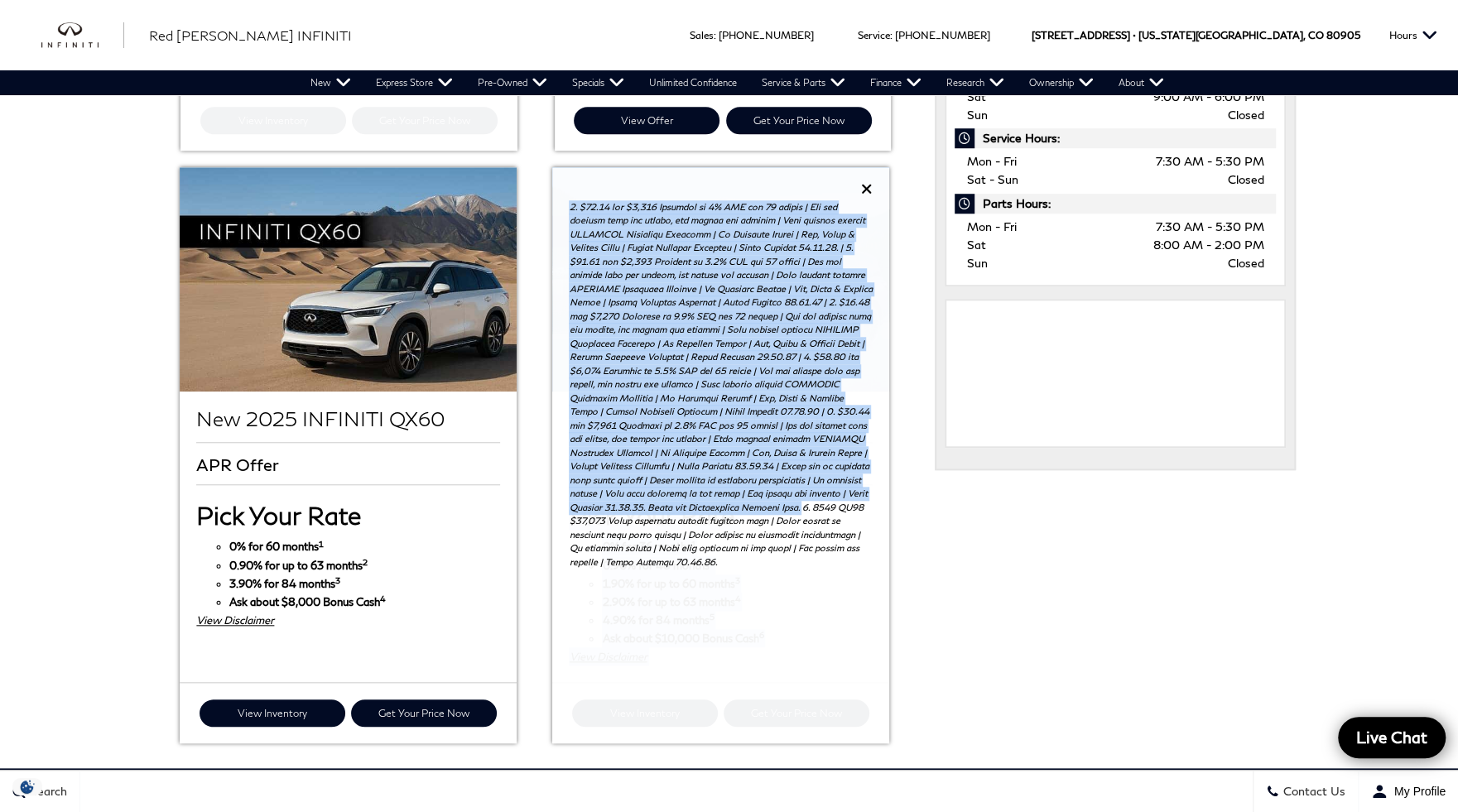
drag, startPoint x: 825, startPoint y: 482, endPoint x: 537, endPoint y: 148, distance: 441.0
click at [537, 148] on ul "New 2025 INFINITI QX50 APR Offer 1 2" at bounding box center [536, 154] width 748 height 1195
copy li "New 2025 INFINITI QX80 APR Offer Pick Your Rate 0% for 36 months 1 0.90% for 48…"
click at [734, 331] on p at bounding box center [720, 385] width 303 height 369
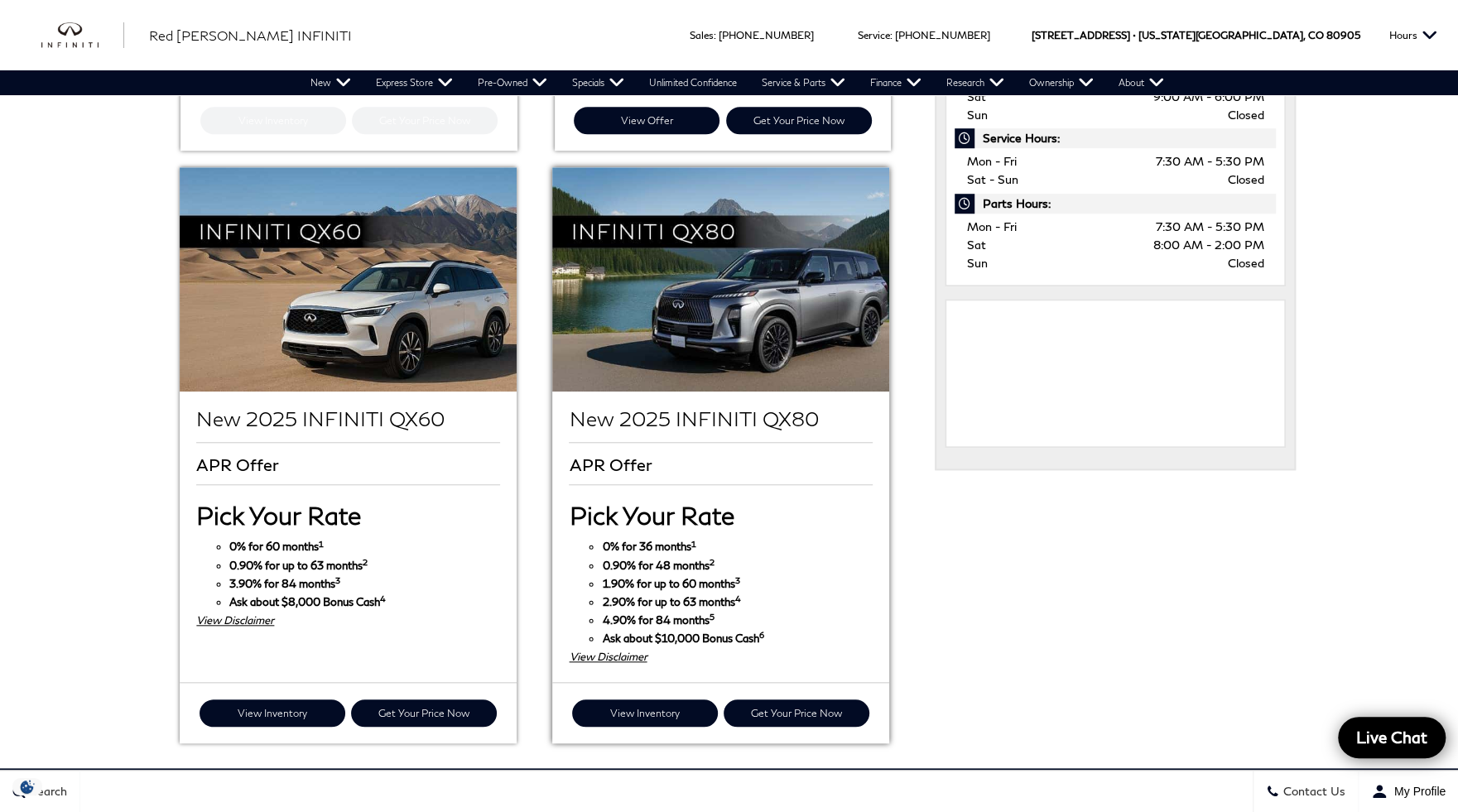
click at [612, 647] on div "View Disclaimer" at bounding box center [720, 656] width 303 height 18
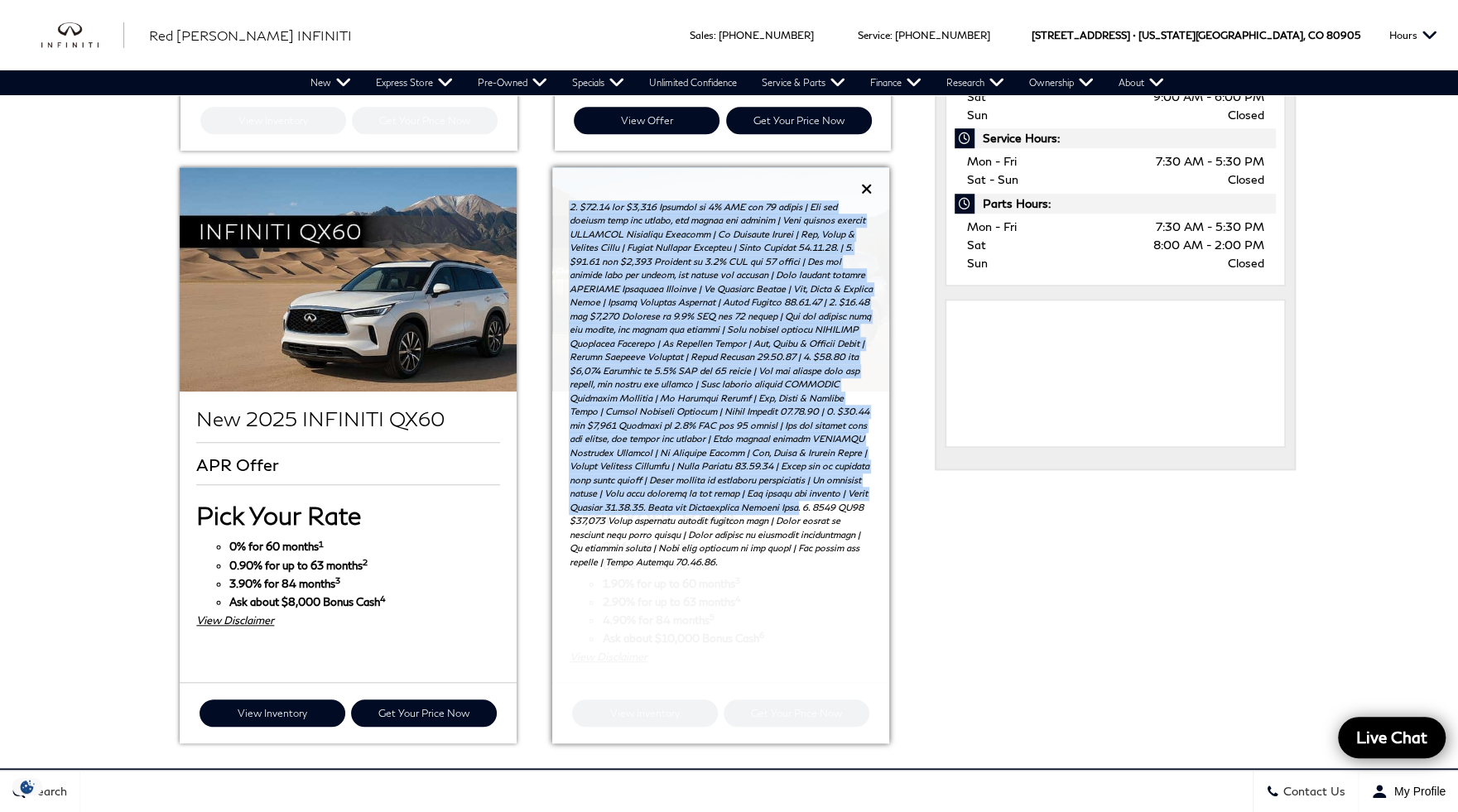
copy p "1. $27.78 per $1,000 Financed at 0% APR for 36 months | May not combine with al…"
drag, startPoint x: 823, startPoint y: 486, endPoint x: 15, endPoint y: 319, distance: 825.1
click at [535, 194] on ul "New 2025 INFINITI QX50 APR Offer 1 2" at bounding box center [536, 154] width 748 height 1195
